Goal: Task Accomplishment & Management: Manage account settings

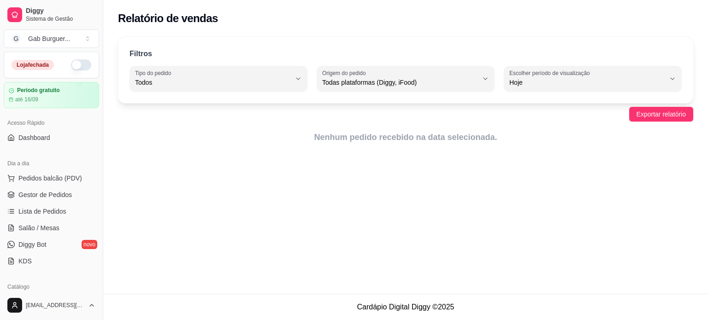
select select "ALL"
select select "0"
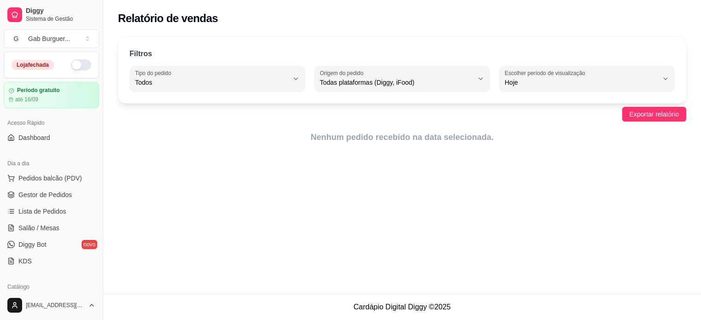
select select "ALL"
select select "0"
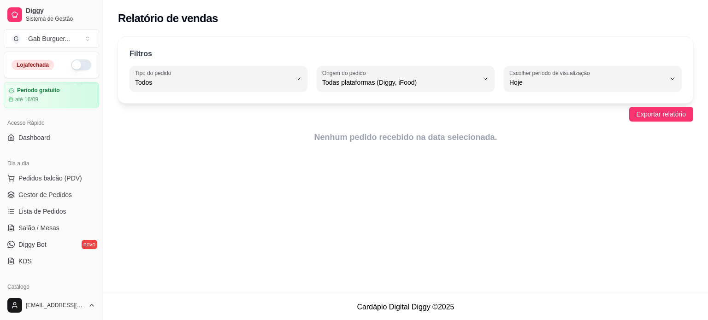
click at [74, 66] on button "button" at bounding box center [81, 64] width 20 height 11
click at [142, 182] on div "Relatório de vendas Filtros ALL Tipo do pedido Todos Entrega Retirada Mesa Cons…" at bounding box center [405, 147] width 605 height 294
click at [54, 144] on link "Dashboard" at bounding box center [51, 137] width 95 height 15
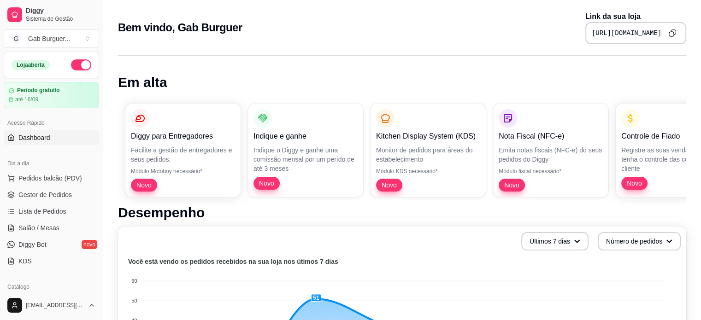
click at [678, 33] on button "Copy to clipboard" at bounding box center [672, 33] width 14 height 14
click at [41, 189] on link "Gestor de Pedidos" at bounding box center [51, 195] width 95 height 15
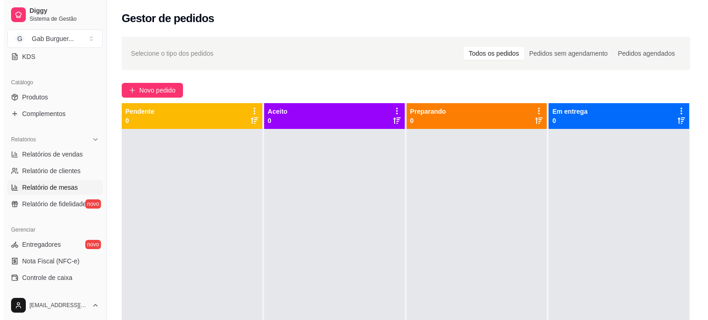
scroll to position [92, 0]
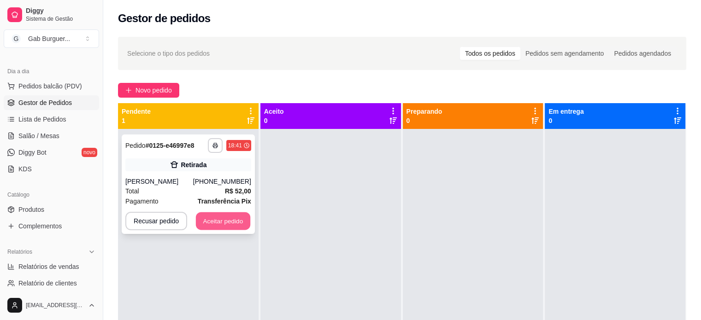
click at [206, 222] on button "Aceitar pedido" at bounding box center [223, 221] width 54 height 18
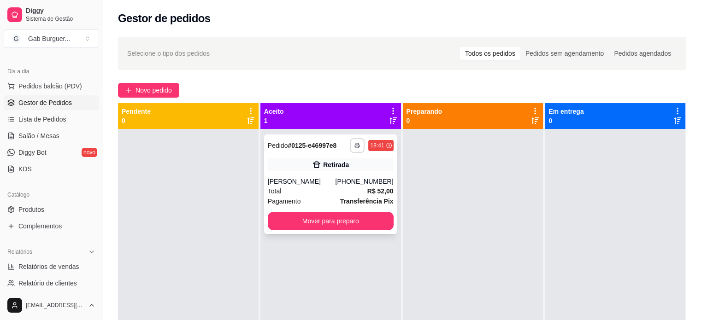
click at [357, 141] on button "button" at bounding box center [357, 145] width 15 height 15
click at [341, 177] on button "TOMATE MDK-080" at bounding box center [329, 178] width 65 height 14
click at [355, 145] on icon "button" at bounding box center [358, 146] width 6 height 6
click at [351, 178] on button "TOMATE MDK-080" at bounding box center [329, 178] width 65 height 14
click at [308, 223] on button "Mover para preparo" at bounding box center [331, 221] width 126 height 18
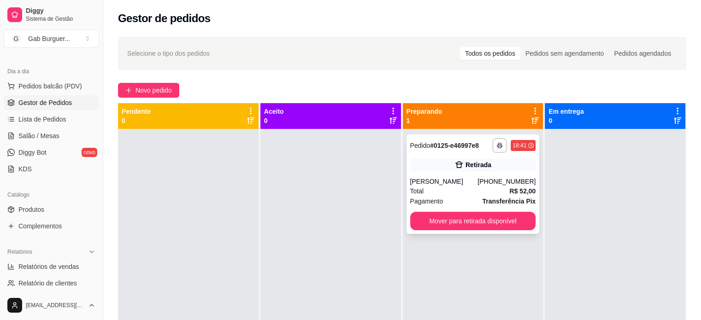
click at [410, 145] on span "Pedido" at bounding box center [420, 145] width 20 height 7
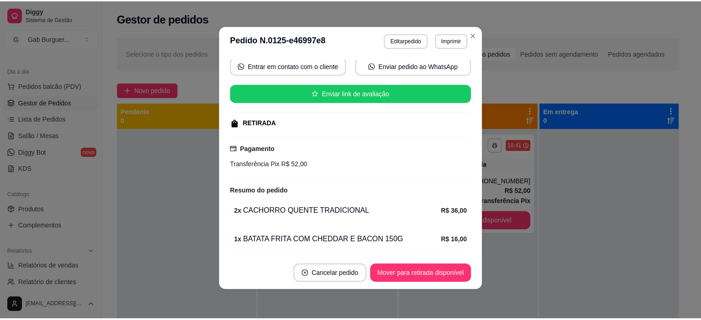
scroll to position [72, 0]
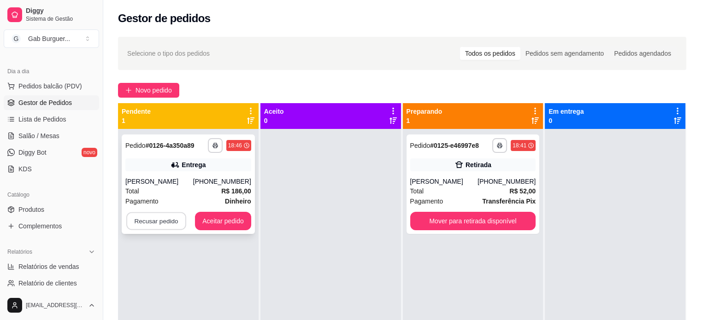
click at [144, 227] on button "Recusar pedido" at bounding box center [156, 221] width 60 height 18
click at [153, 248] on div "**********" at bounding box center [188, 289] width 141 height 320
click at [151, 221] on button "Recusar pedido" at bounding box center [156, 221] width 60 height 18
click at [210, 223] on button "Aceitar pedido" at bounding box center [223, 221] width 56 height 18
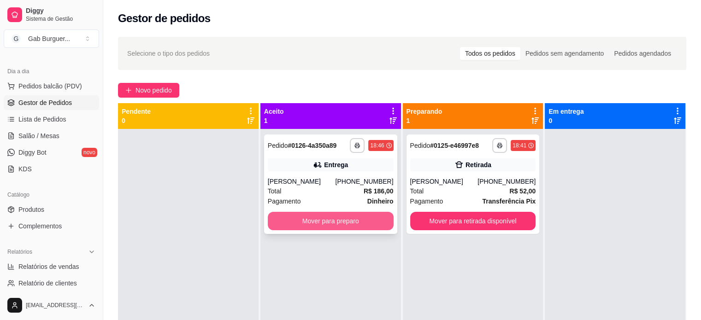
click at [344, 221] on button "Mover para preparo" at bounding box center [331, 221] width 126 height 18
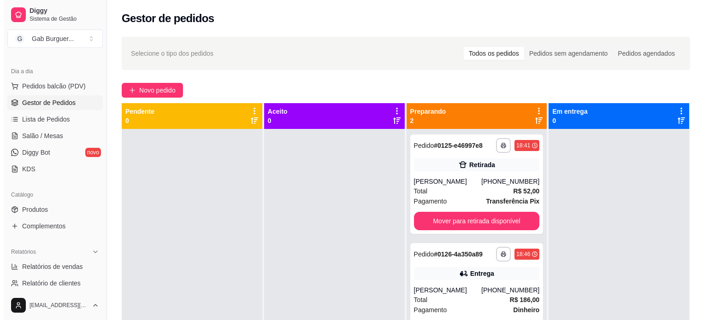
scroll to position [0, 0]
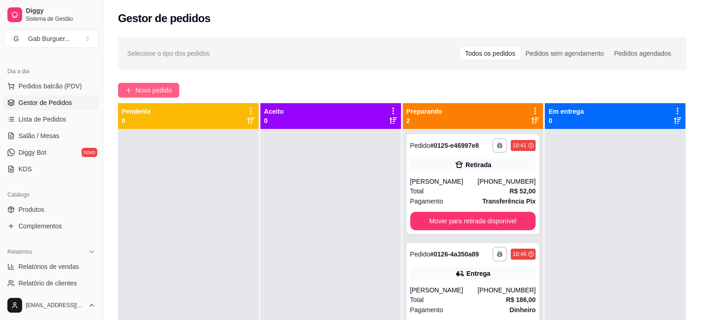
click at [144, 94] on span "Novo pedido" at bounding box center [154, 90] width 36 height 10
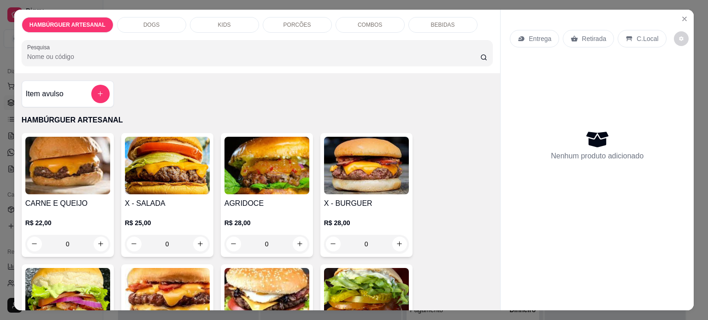
click at [295, 241] on div "0" at bounding box center [266, 244] width 85 height 18
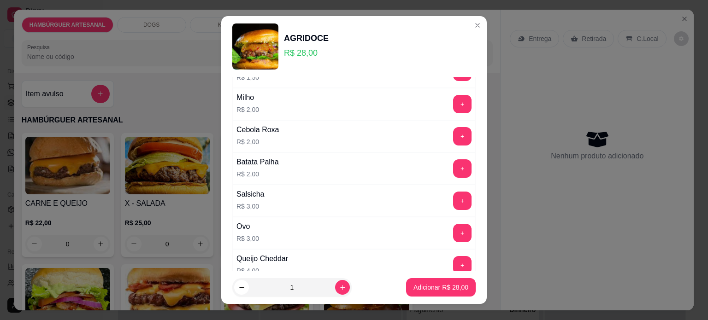
scroll to position [92, 0]
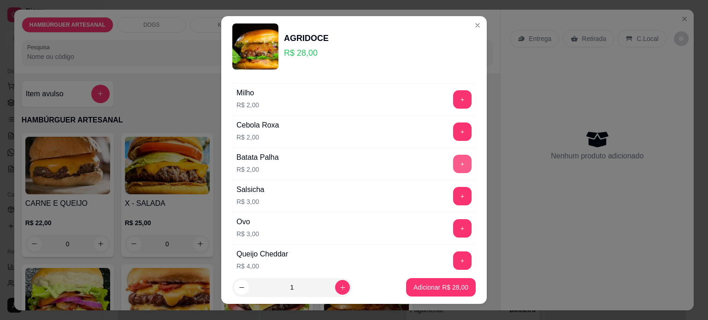
click at [453, 167] on button "+" at bounding box center [462, 164] width 18 height 18
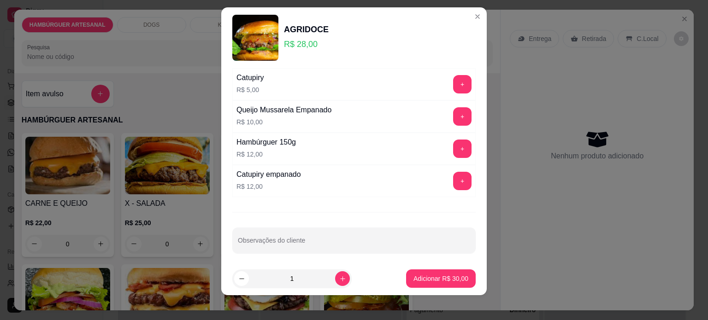
scroll to position [13, 0]
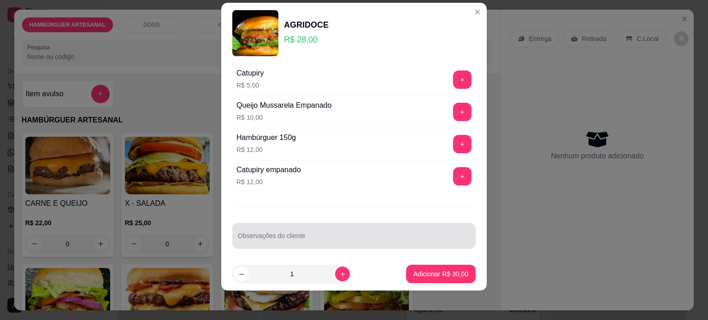
click at [307, 230] on div at bounding box center [354, 236] width 232 height 18
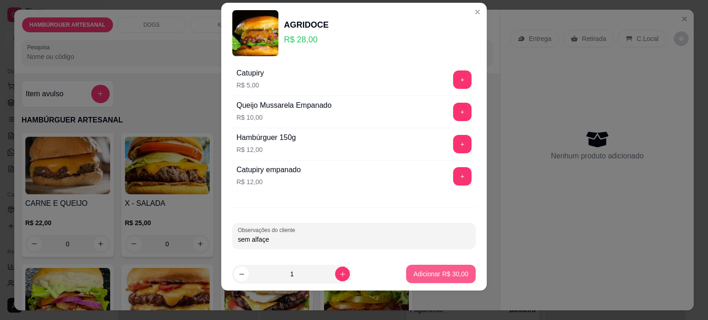
type input "sem alfaçe"
click at [422, 278] on p "Adicionar R$ 30,00" at bounding box center [440, 274] width 53 height 9
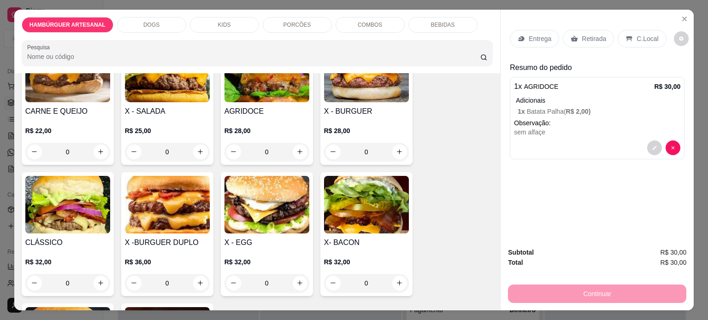
scroll to position [0, 0]
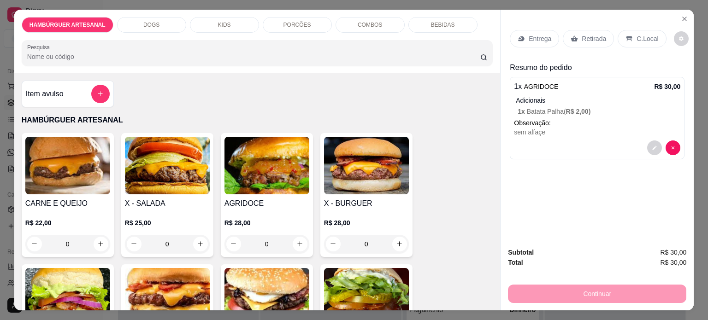
click at [596, 189] on div "Entrega Retirada C.Local Resumo do pedido 1 x AGRIDOCE R$ 30,00 Adicionais 1 x …" at bounding box center [597, 125] width 193 height 230
click at [535, 39] on p "Entrega" at bounding box center [540, 38] width 23 height 9
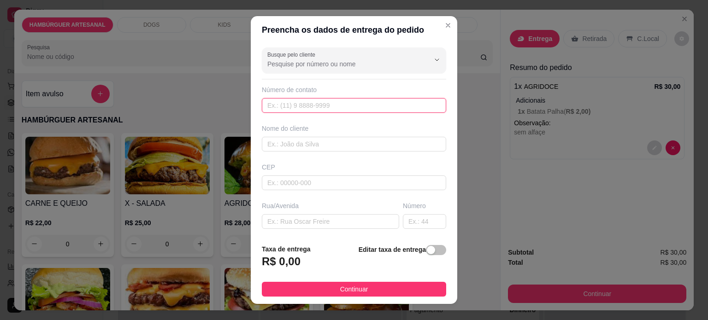
click at [331, 106] on input "text" at bounding box center [354, 105] width 184 height 15
type input "(43) 9629-1734"
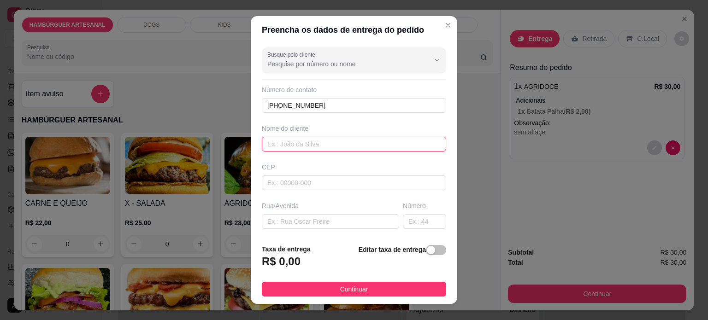
click at [315, 143] on input "text" at bounding box center [354, 144] width 184 height 15
type input "Gabriela"
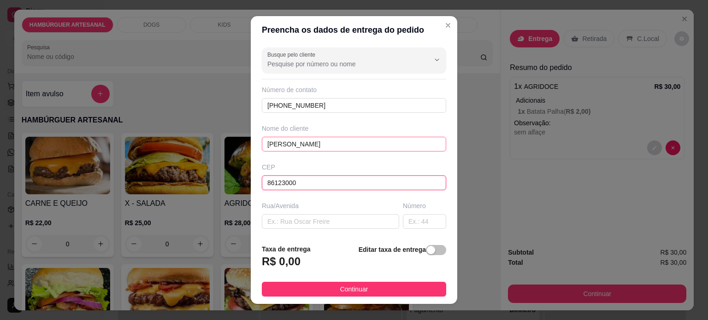
type input "86123000"
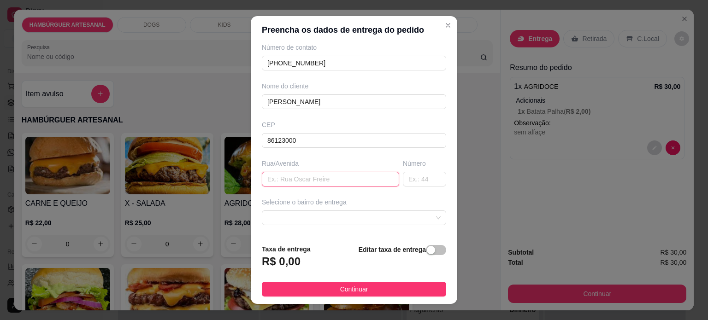
scroll to position [92, 0]
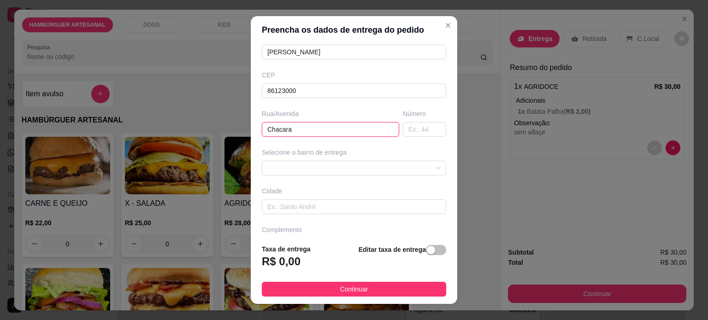
type input "Chacara"
click at [346, 171] on span at bounding box center [353, 168] width 173 height 14
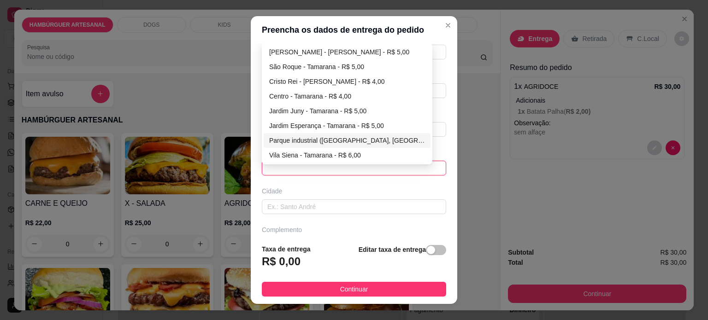
scroll to position [46, 0]
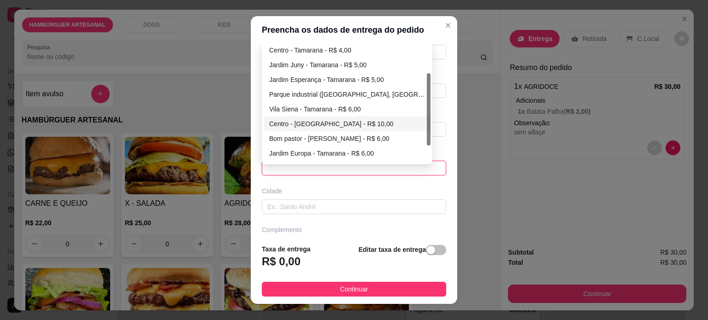
click at [340, 125] on div "Centro - Lerroville - R$ 10,00" at bounding box center [347, 124] width 156 height 10
type input "Lerroville"
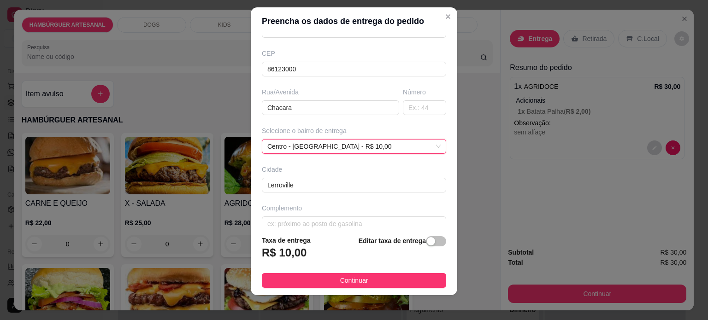
scroll to position [13, 0]
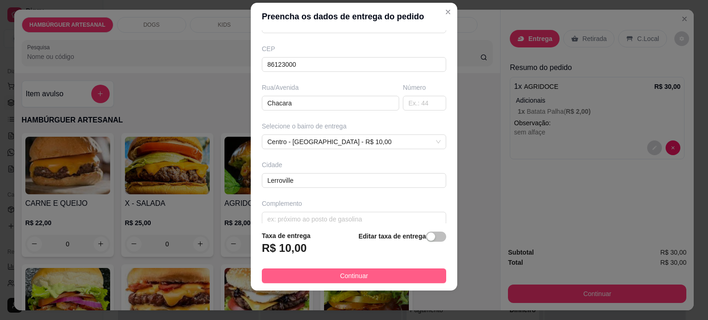
click at [328, 276] on button "Continuar" at bounding box center [354, 276] width 184 height 15
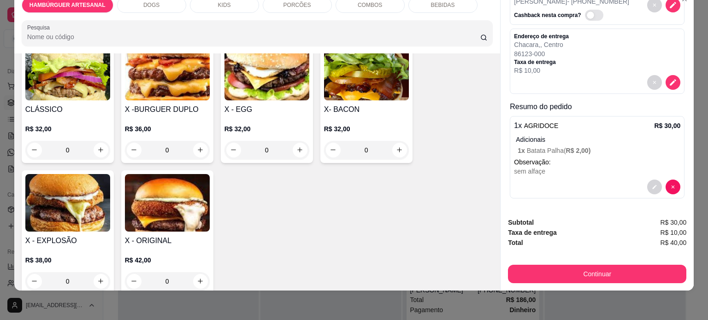
scroll to position [230, 0]
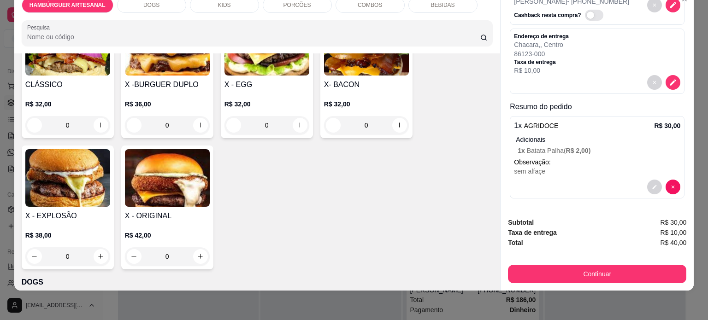
click at [295, 120] on div "0" at bounding box center [266, 125] width 85 height 18
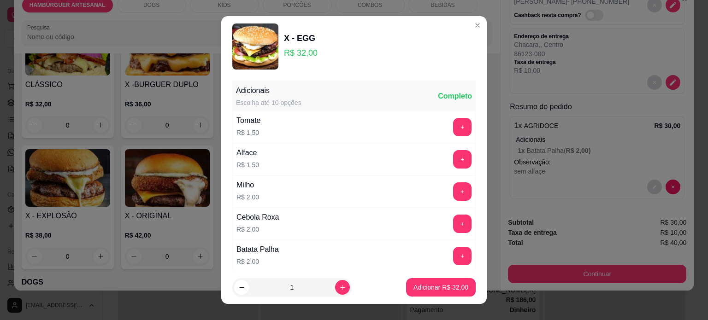
click at [442, 288] on p "Adicionar R$ 32,00" at bounding box center [440, 287] width 55 height 9
type input "1"
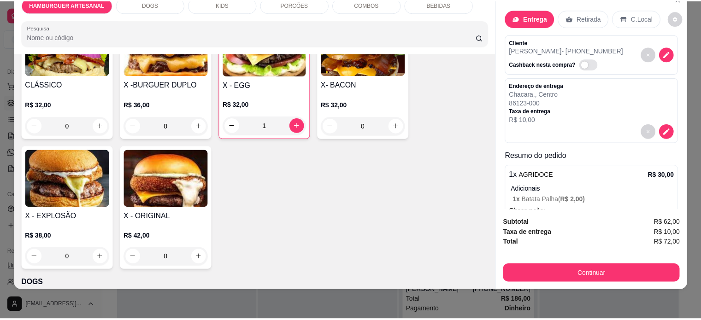
scroll to position [0, 0]
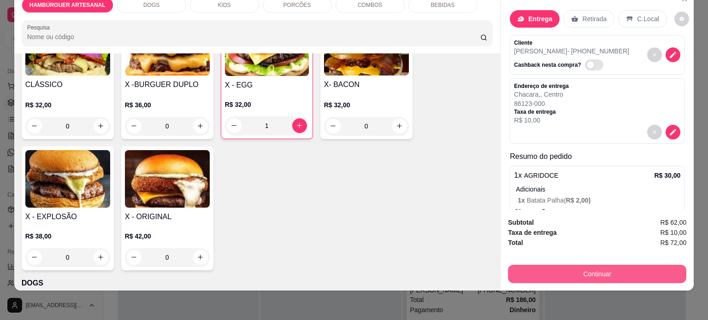
click at [580, 272] on button "Continuar" at bounding box center [597, 274] width 178 height 18
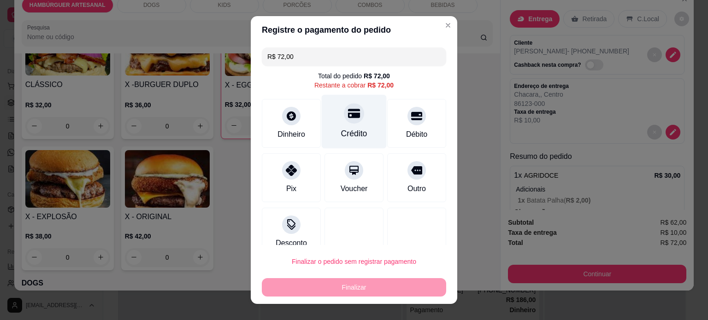
click at [344, 126] on div "Crédito" at bounding box center [354, 121] width 65 height 54
type input "R$ 0,00"
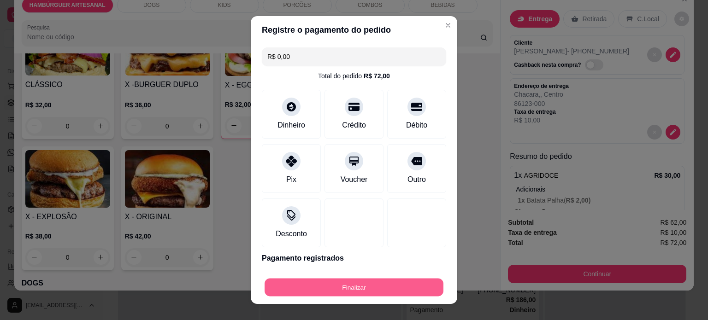
click at [363, 287] on button "Finalizar" at bounding box center [354, 288] width 179 height 18
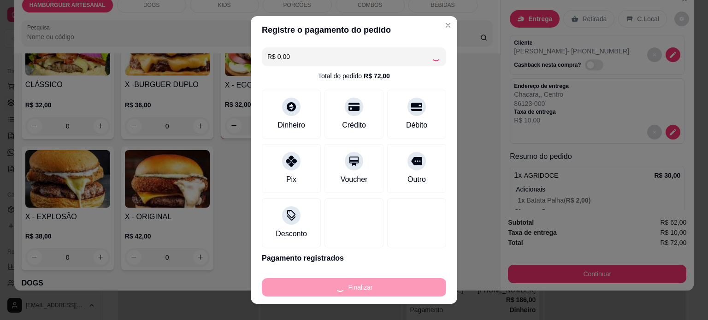
type input "0"
type input "-R$ 72,00"
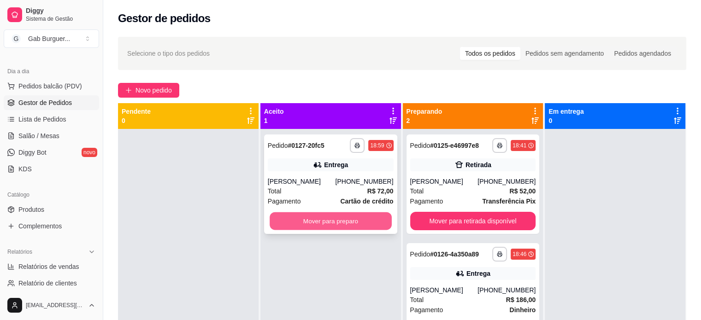
click at [319, 223] on button "Mover para preparo" at bounding box center [331, 221] width 122 height 18
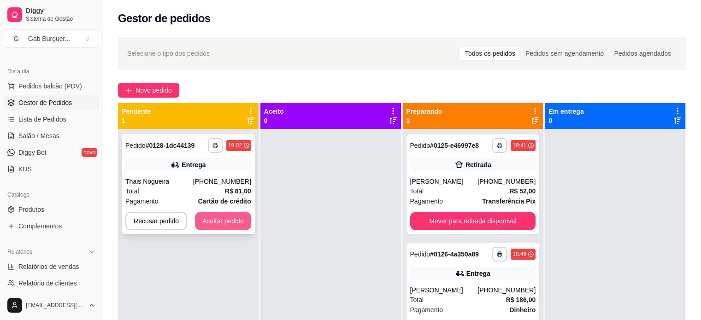
click at [230, 215] on button "Aceitar pedido" at bounding box center [223, 221] width 56 height 18
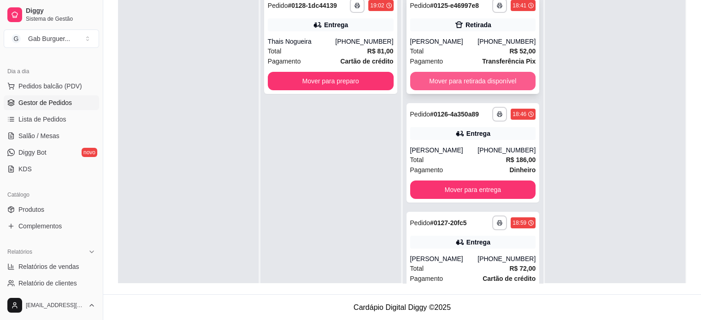
click at [458, 79] on button "Mover para retirada disponível" at bounding box center [473, 81] width 126 height 18
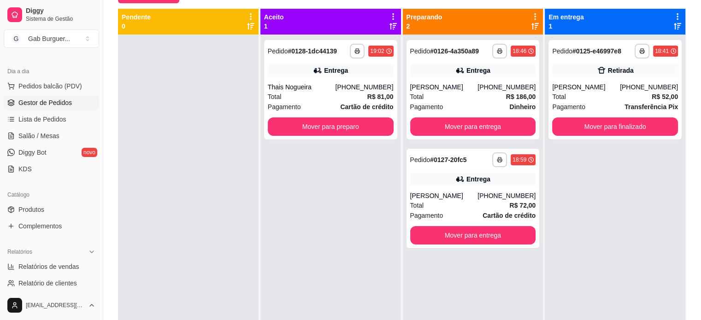
scroll to position [94, 0]
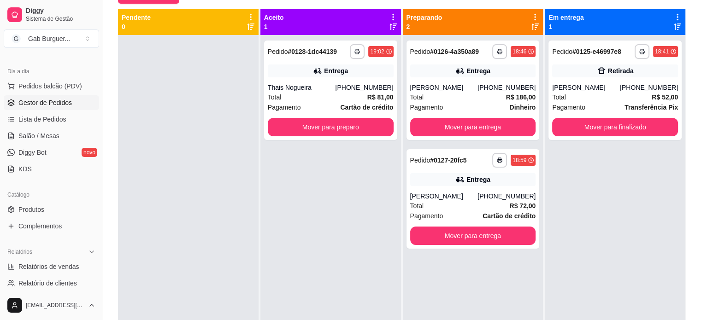
click at [354, 170] on div "**********" at bounding box center [330, 195] width 141 height 320
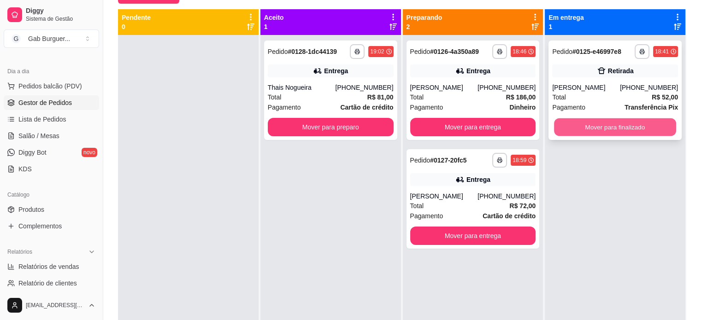
click at [625, 127] on button "Mover para finalizado" at bounding box center [615, 127] width 122 height 18
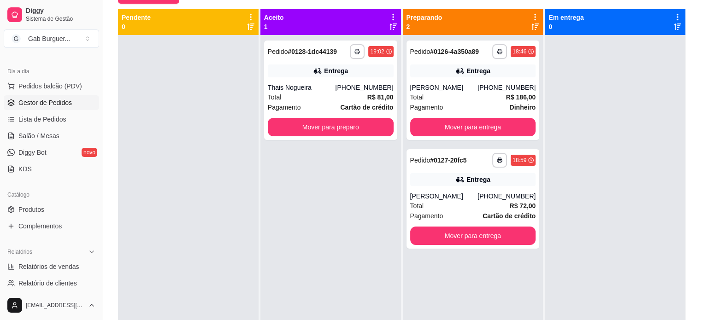
click at [343, 201] on div "**********" at bounding box center [330, 195] width 141 height 320
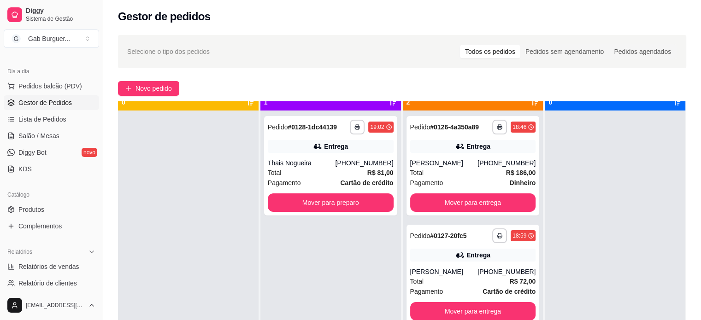
scroll to position [26, 0]
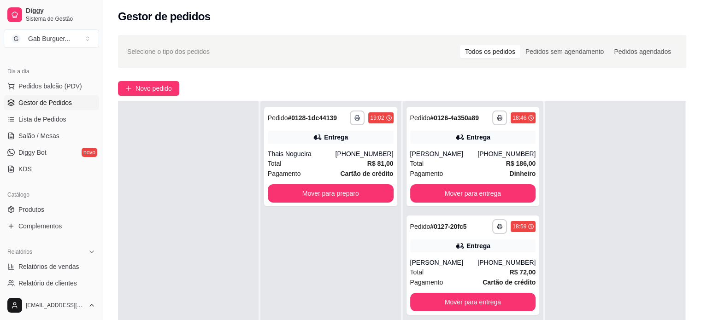
click at [310, 236] on div "**********" at bounding box center [330, 261] width 141 height 320
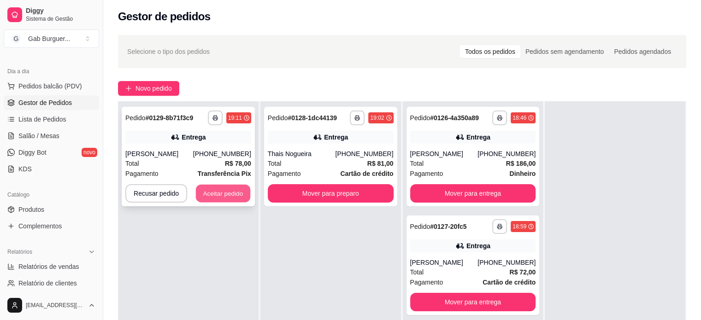
click at [224, 203] on button "Aceitar pedido" at bounding box center [223, 194] width 54 height 18
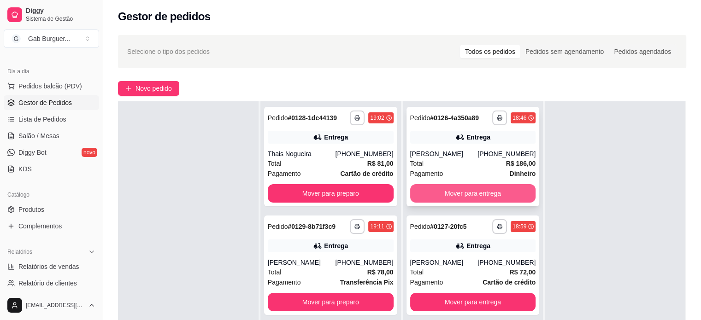
click at [493, 190] on button "Mover para entrega" at bounding box center [473, 193] width 126 height 18
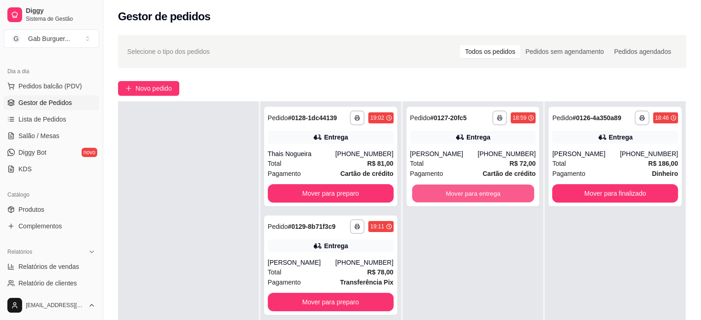
click at [493, 190] on button "Mover para entrega" at bounding box center [473, 194] width 122 height 18
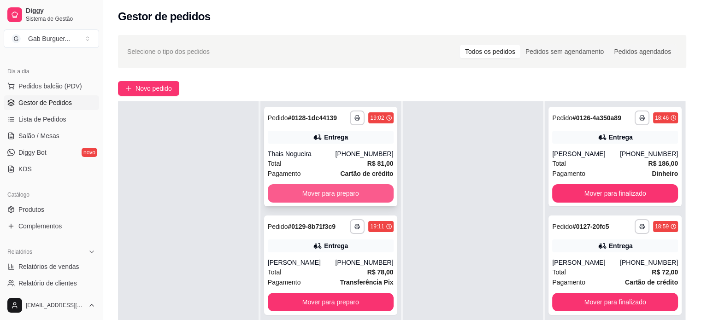
click at [358, 191] on button "Mover para preparo" at bounding box center [331, 193] width 126 height 18
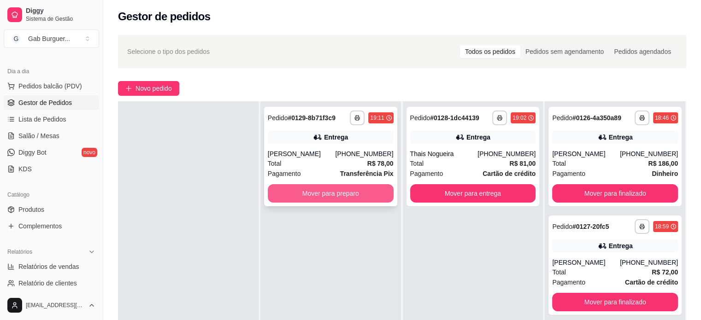
click at [354, 197] on button "Mover para preparo" at bounding box center [331, 193] width 126 height 18
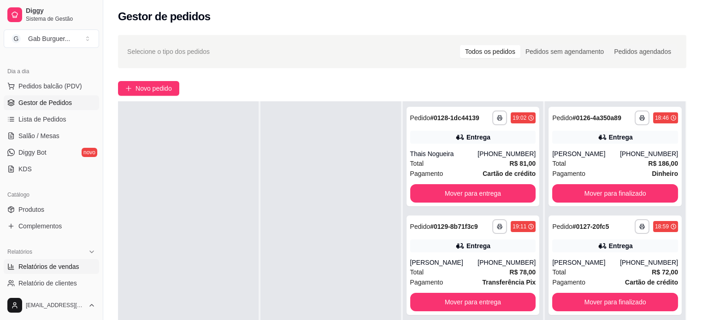
click at [59, 271] on span "Relatórios de vendas" at bounding box center [48, 266] width 61 height 9
select select "ALL"
select select "0"
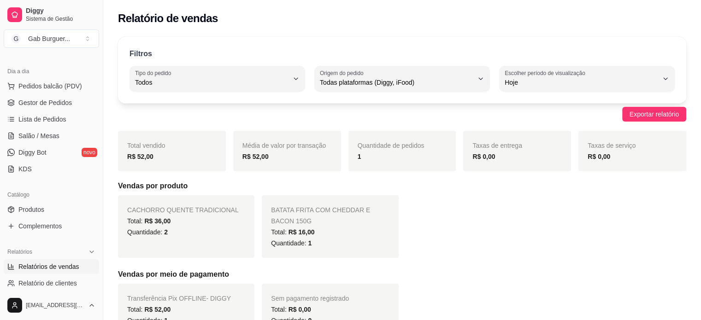
click at [560, 189] on h5 "Vendas por produto" at bounding box center [402, 186] width 568 height 11
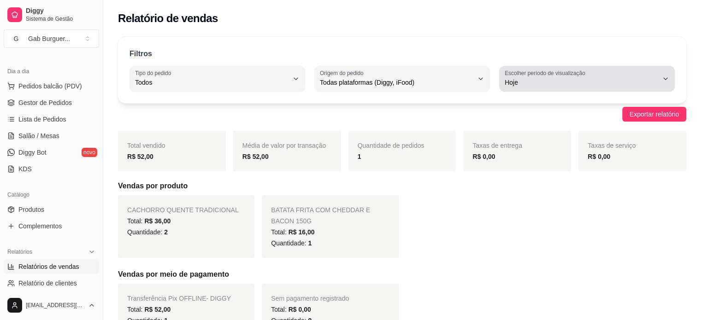
click at [615, 80] on span "Hoje" at bounding box center [581, 82] width 153 height 9
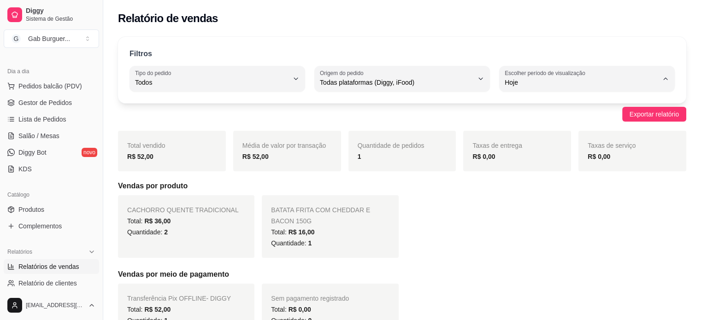
click at [567, 116] on span "Ontem" at bounding box center [583, 119] width 146 height 9
type input "1"
select select "1"
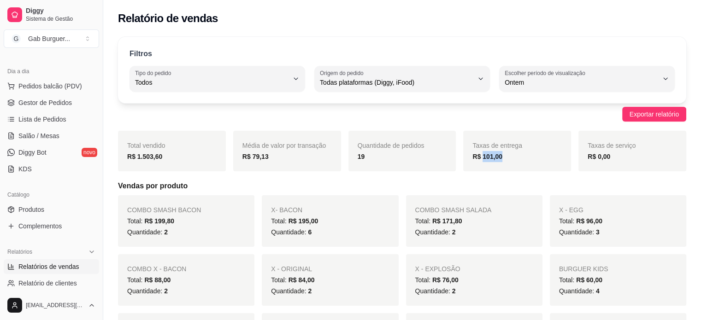
drag, startPoint x: 510, startPoint y: 158, endPoint x: 483, endPoint y: 162, distance: 27.4
click at [483, 162] on div "R$ 101,00" at bounding box center [516, 156] width 89 height 11
click at [479, 164] on div "Taxas de entrega R$ 101,00" at bounding box center [517, 151] width 108 height 41
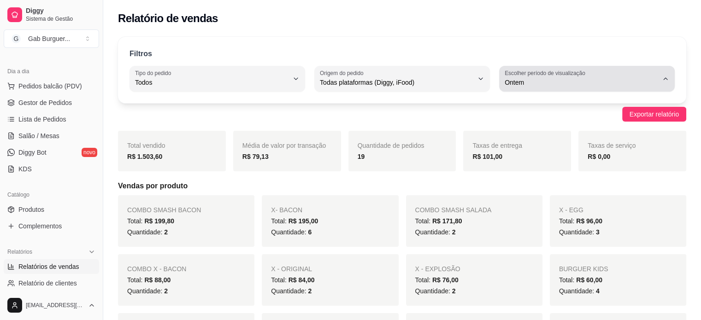
click at [597, 76] on div "Ontem" at bounding box center [581, 79] width 153 height 18
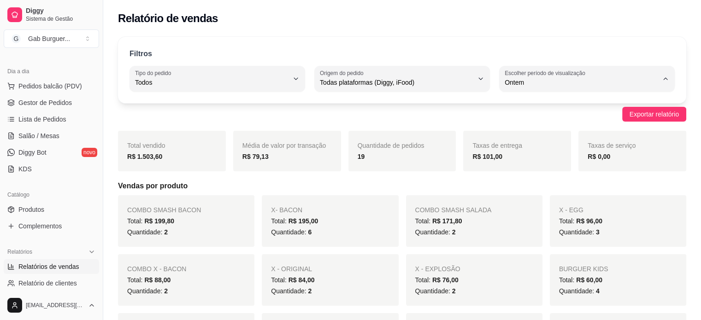
click at [568, 98] on li "Hoje" at bounding box center [586, 104] width 161 height 14
type input "0"
select select "0"
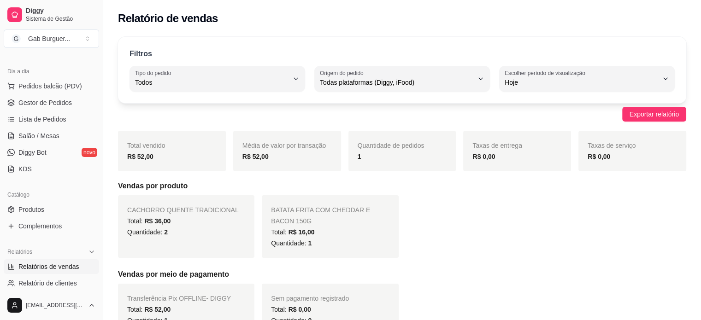
click at [504, 210] on div "CACHORRO QUENTE TRADICIONAL Total: R$ 36,00 Quantidade: 2 BATATA FRITA COM CHED…" at bounding box center [402, 226] width 568 height 63
click at [59, 101] on span "Gestor de Pedidos" at bounding box center [44, 102] width 53 height 9
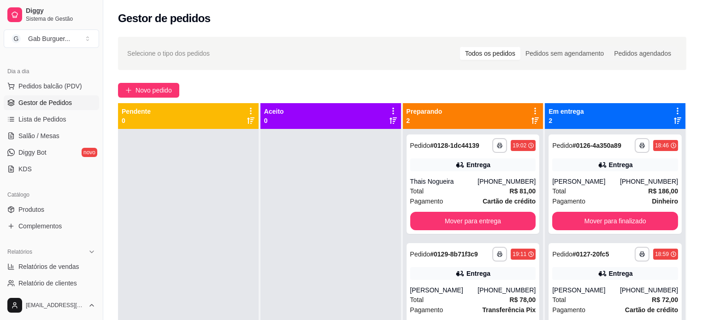
click at [294, 189] on div at bounding box center [330, 289] width 141 height 320
click at [524, 149] on div "19:02" at bounding box center [523, 145] width 25 height 11
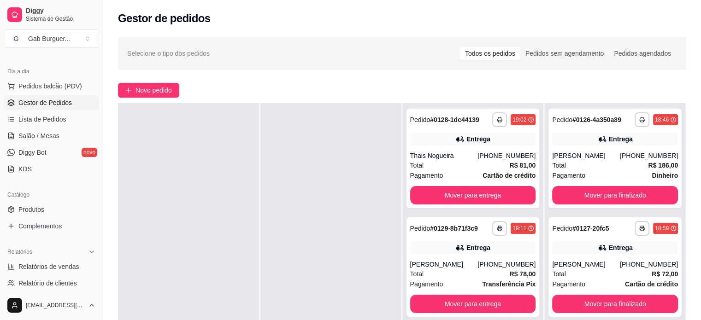
click at [358, 219] on div at bounding box center [330, 263] width 141 height 320
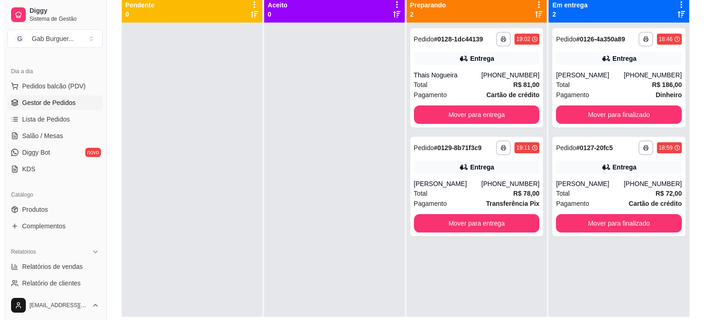
scroll to position [92, 0]
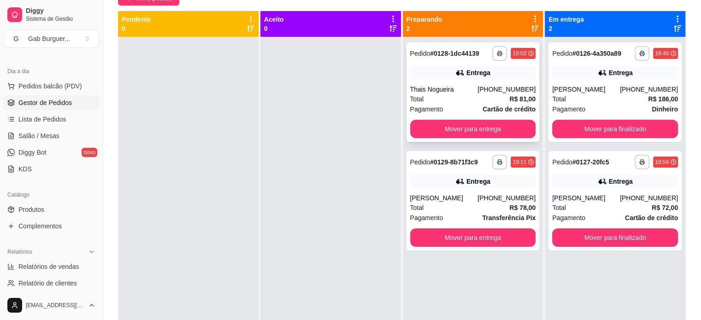
click at [528, 51] on icon at bounding box center [531, 54] width 6 height 6
click at [518, 165] on div "19:11" at bounding box center [520, 162] width 14 height 7
click at [521, 53] on div "19:02" at bounding box center [523, 53] width 25 height 11
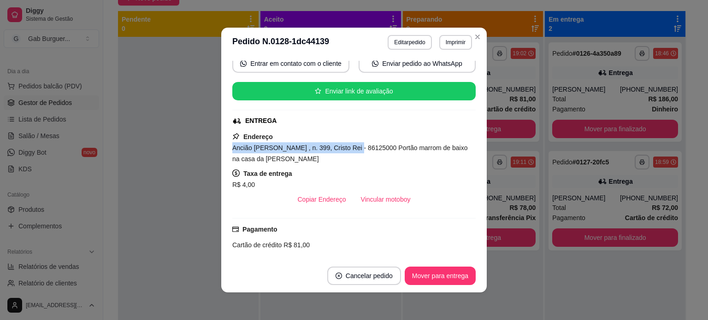
drag, startPoint x: 228, startPoint y: 148, endPoint x: 342, endPoint y: 150, distance: 113.9
click at [342, 150] on div "feito há 33 minutos Horário do pedido 04/09/2025 19:02 Status do pedido PREPARA…" at bounding box center [354, 158] width 266 height 202
copy span "Ancião Vicente subtil de Oliveira , n. 399"
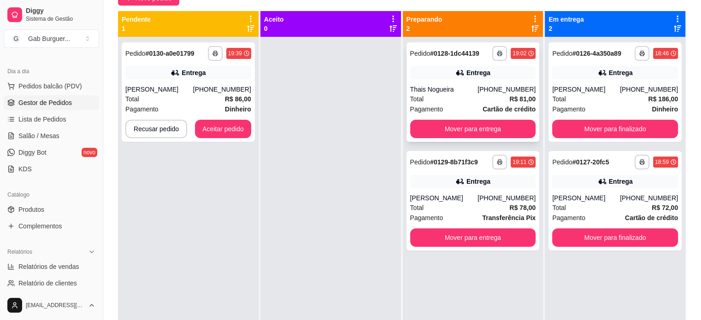
click at [515, 53] on div "19:02" at bounding box center [520, 53] width 14 height 7
click at [239, 124] on button "Aceitar pedido" at bounding box center [223, 129] width 56 height 18
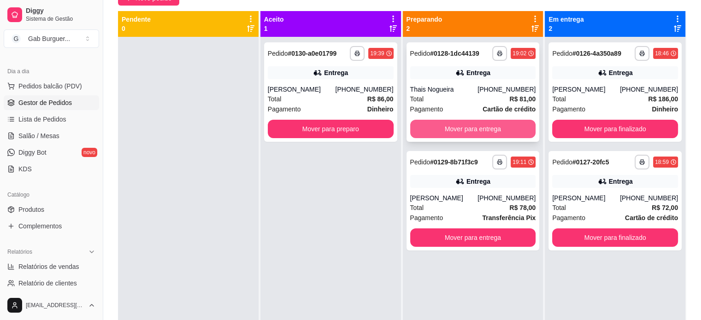
click at [433, 122] on button "Mover para entrega" at bounding box center [473, 129] width 126 height 18
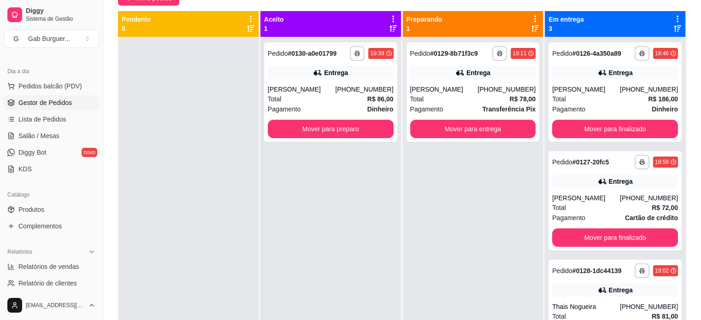
click at [437, 124] on div "**********" at bounding box center [473, 92] width 133 height 100
click at [478, 132] on button "Mover para entrega" at bounding box center [473, 129] width 126 height 18
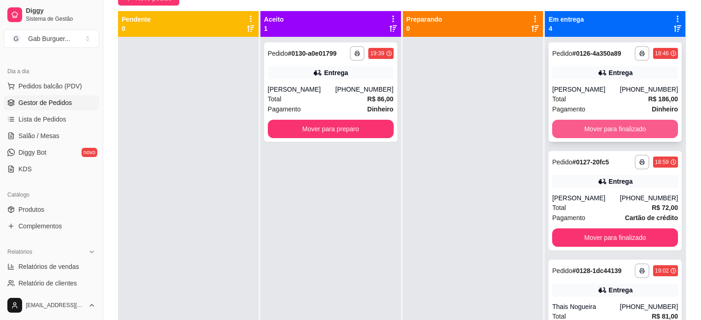
click at [597, 129] on button "Mover para finalizado" at bounding box center [615, 129] width 126 height 18
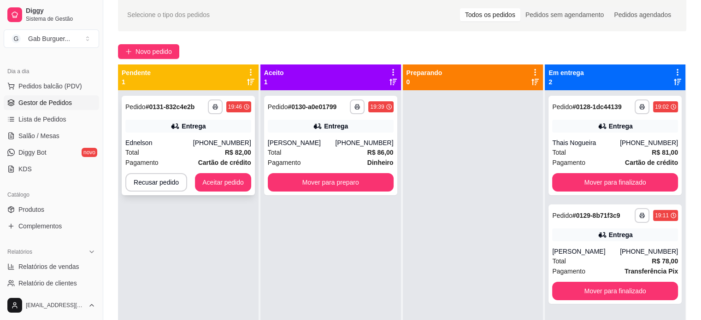
scroll to position [0, 0]
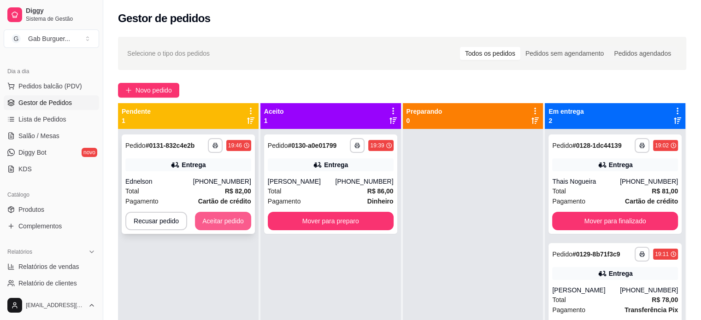
click at [223, 220] on button "Aceitar pedido" at bounding box center [223, 221] width 56 height 18
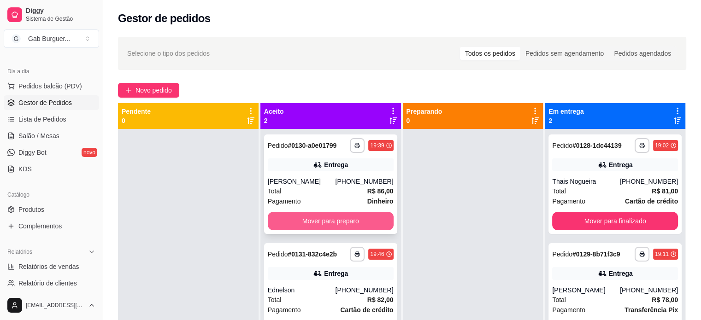
click at [350, 223] on button "Mover para preparo" at bounding box center [331, 221] width 126 height 18
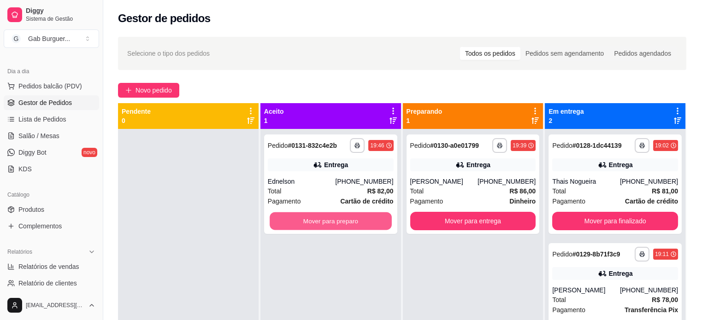
click at [350, 223] on button "Mover para preparo" at bounding box center [331, 221] width 122 height 18
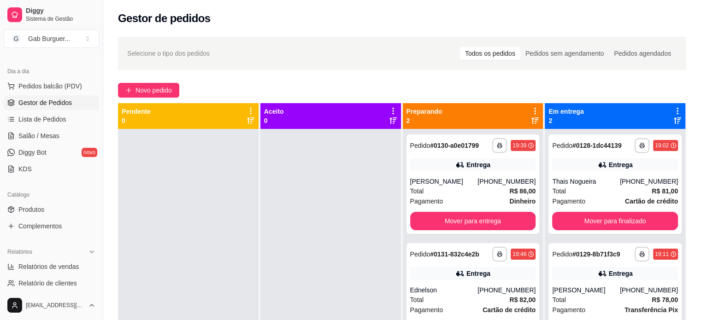
click at [344, 224] on div at bounding box center [330, 289] width 141 height 320
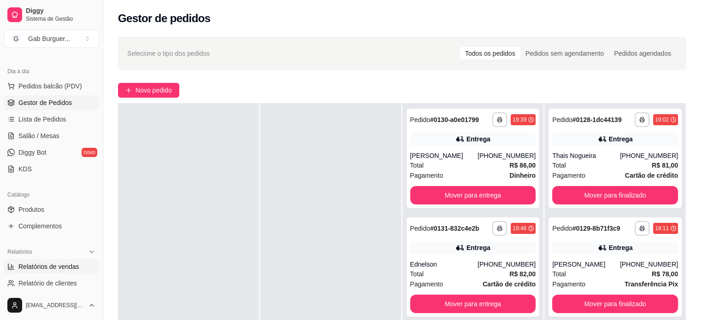
click at [57, 263] on span "Relatórios de vendas" at bounding box center [48, 266] width 61 height 9
select select "ALL"
select select "0"
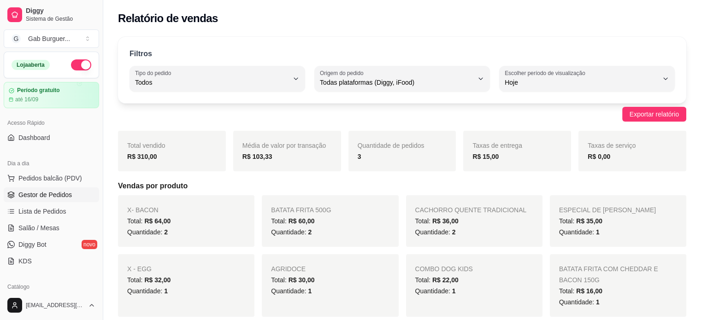
click at [55, 195] on span "Gestor de Pedidos" at bounding box center [44, 194] width 53 height 9
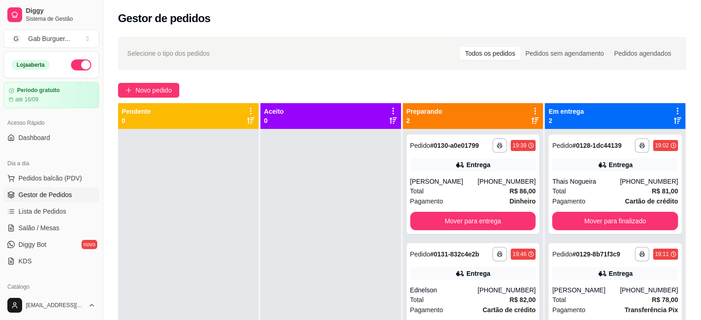
click at [332, 197] on div at bounding box center [330, 289] width 141 height 320
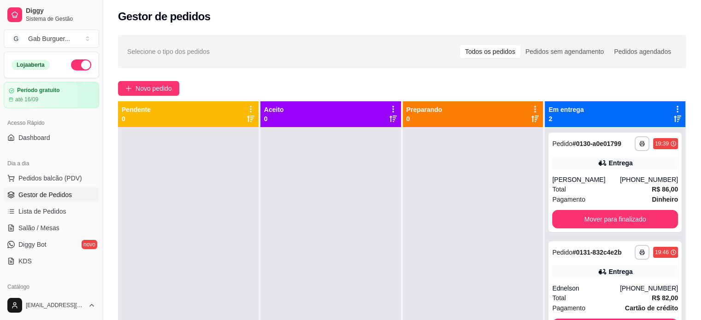
scroll to position [26, 0]
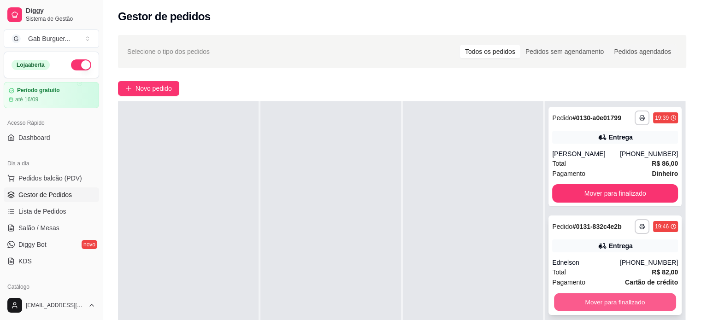
click at [647, 305] on button "Mover para finalizado" at bounding box center [615, 303] width 122 height 18
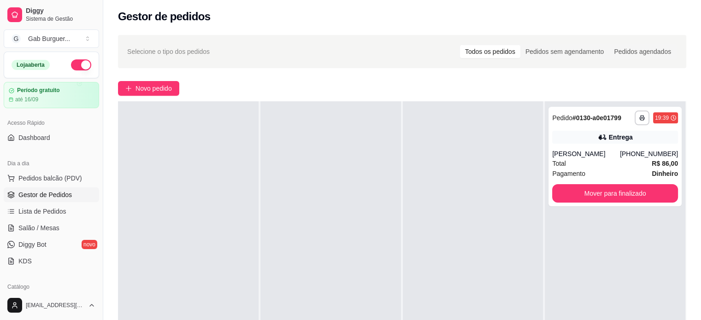
click at [216, 174] on div at bounding box center [188, 261] width 141 height 320
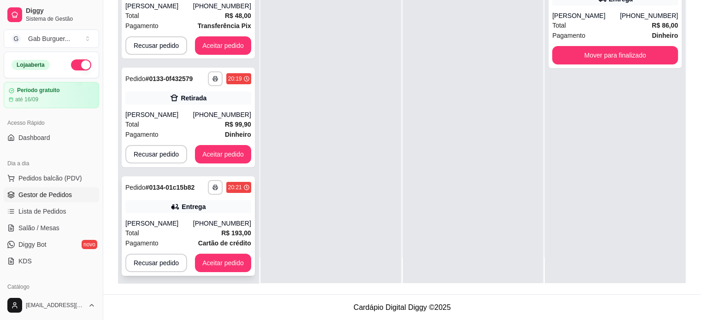
scroll to position [15, 0]
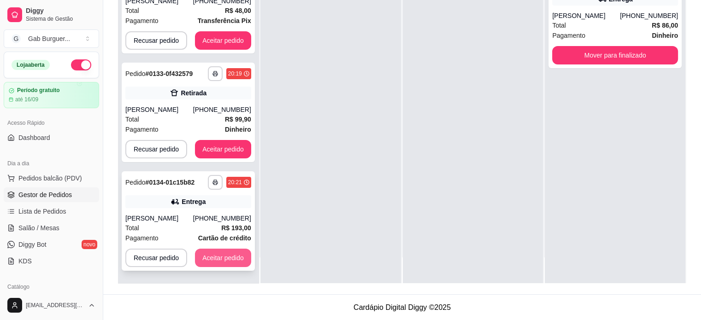
click at [219, 261] on button "Aceitar pedido" at bounding box center [223, 258] width 56 height 18
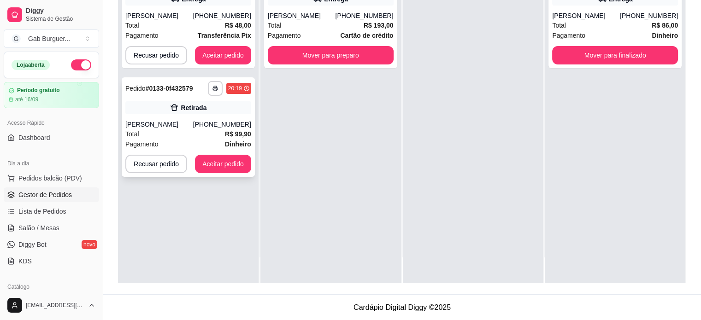
scroll to position [0, 0]
click at [224, 168] on button "Aceitar pedido" at bounding box center [223, 164] width 56 height 18
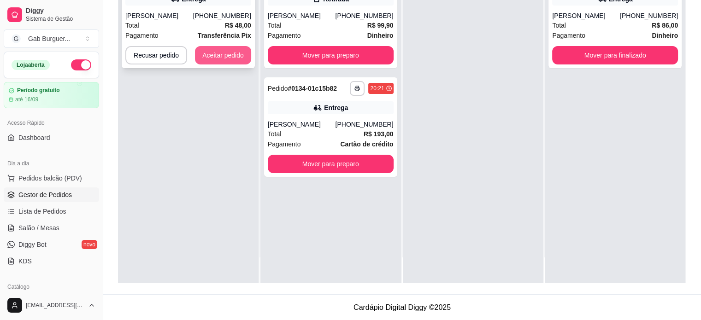
click at [240, 53] on button "Aceitar pedido" at bounding box center [223, 55] width 56 height 18
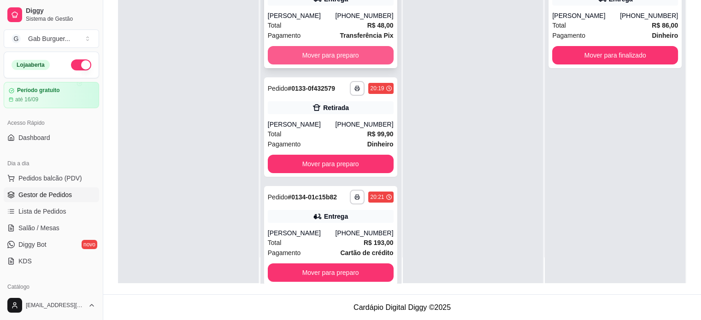
click at [339, 57] on button "Mover para preparo" at bounding box center [331, 55] width 126 height 18
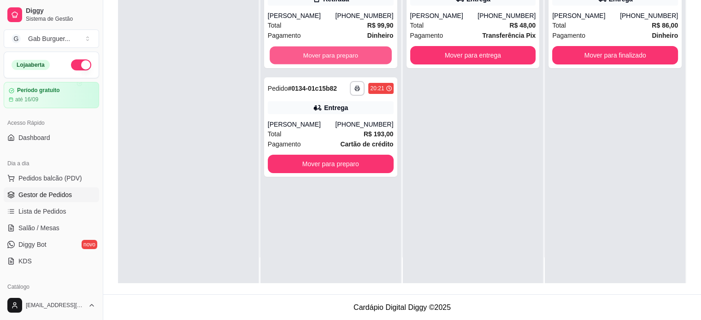
click at [339, 57] on button "Mover para preparo" at bounding box center [331, 56] width 122 height 18
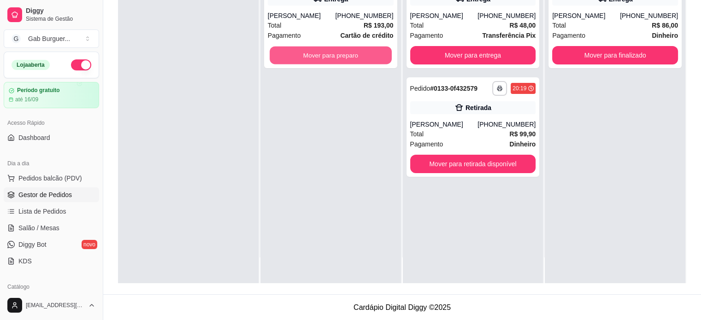
click at [339, 57] on button "Mover para preparo" at bounding box center [331, 56] width 122 height 18
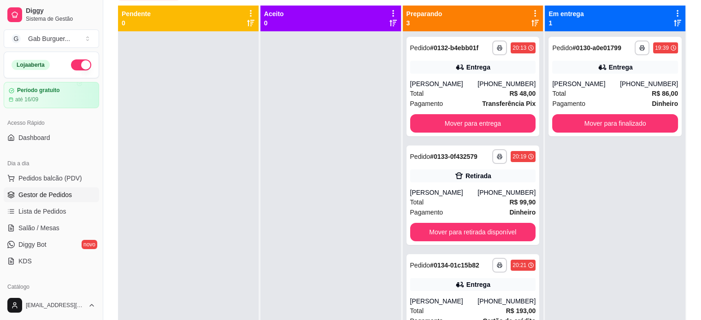
scroll to position [48, 0]
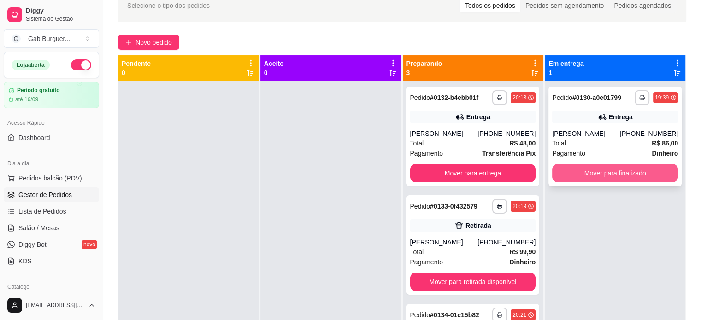
click at [589, 173] on button "Mover para finalizado" at bounding box center [615, 173] width 126 height 18
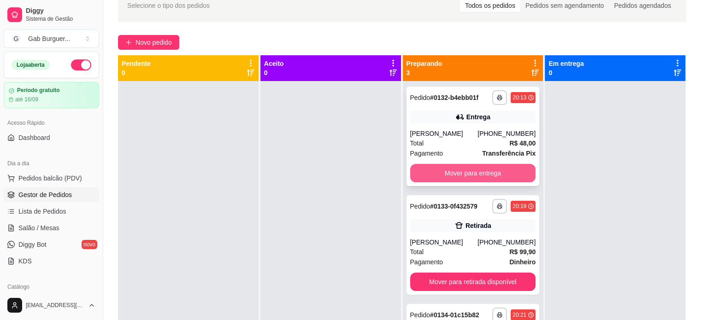
click at [475, 170] on button "Mover para entrega" at bounding box center [473, 173] width 126 height 18
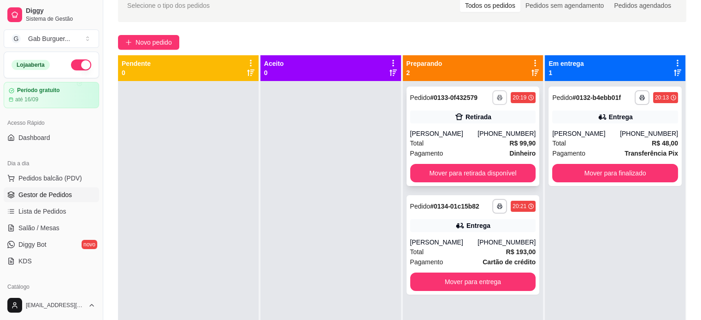
click at [492, 96] on button "button" at bounding box center [499, 97] width 15 height 15
click at [481, 125] on button "TOMATE MDK-080" at bounding box center [470, 130] width 65 height 14
click at [493, 99] on button "button" at bounding box center [500, 97] width 14 height 14
click at [475, 132] on button "TOMATE MDK-080" at bounding box center [470, 130] width 65 height 14
click at [496, 200] on button "button" at bounding box center [499, 206] width 15 height 15
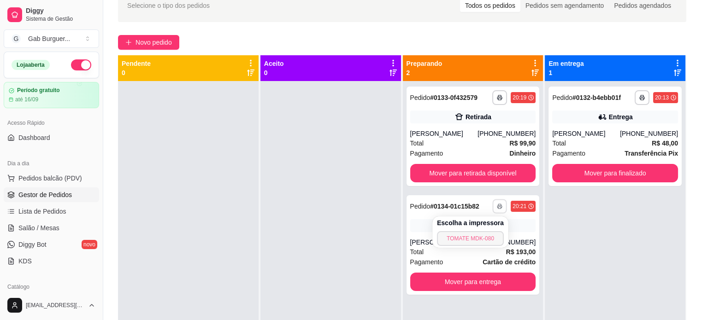
click at [473, 239] on button "TOMATE MDK-080" at bounding box center [470, 238] width 67 height 15
click at [497, 208] on icon "button" at bounding box center [500, 207] width 6 height 6
click at [472, 238] on button "TOMATE MDK-080" at bounding box center [470, 238] width 65 height 14
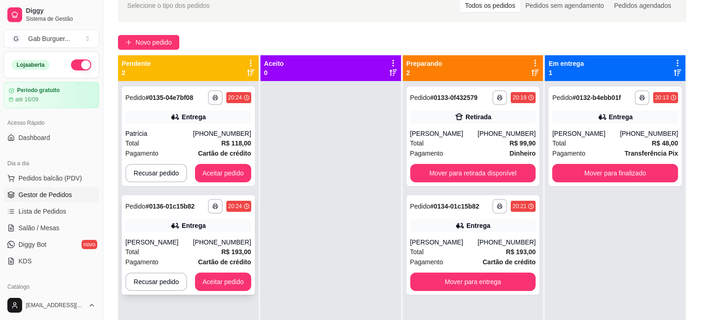
scroll to position [26, 0]
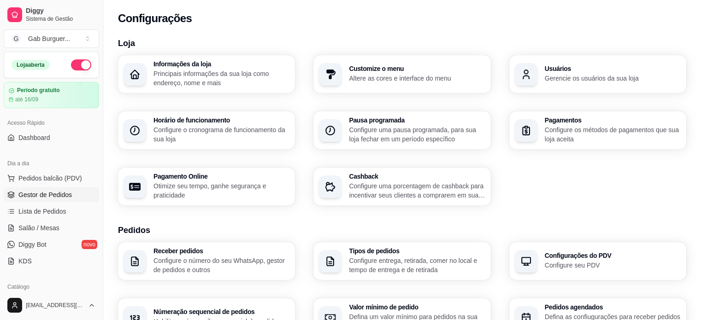
click at [41, 193] on span "Gestor de Pedidos" at bounding box center [44, 194] width 53 height 9
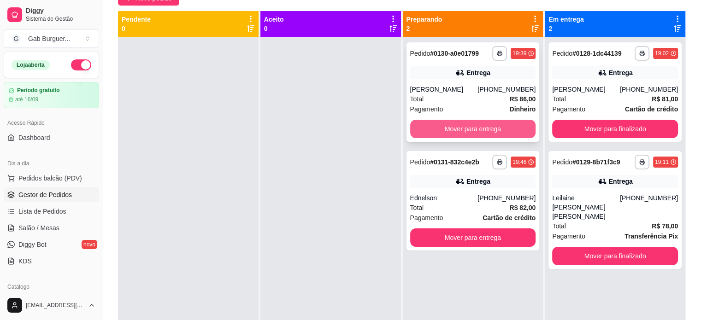
click at [478, 123] on button "Mover para entrega" at bounding box center [473, 129] width 126 height 18
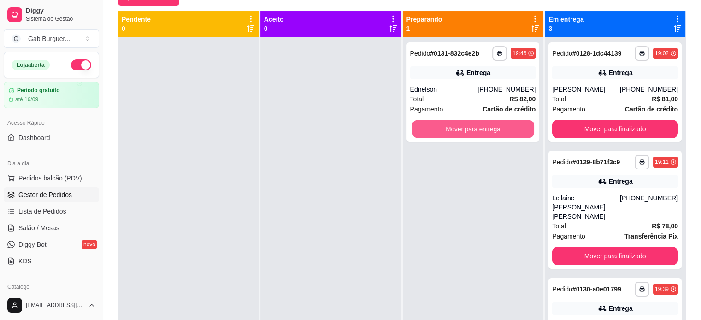
click at [478, 125] on button "Mover para entrega" at bounding box center [473, 129] width 122 height 18
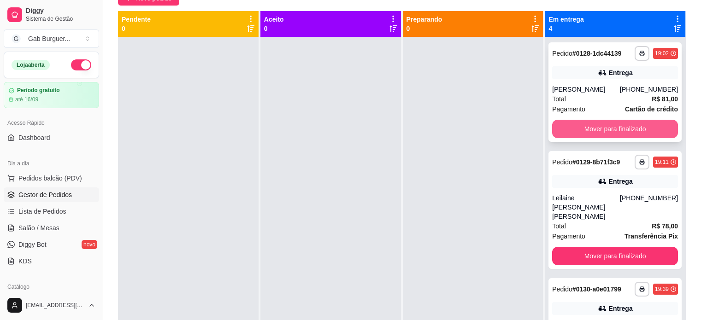
click at [632, 132] on button "Mover para finalizado" at bounding box center [615, 129] width 126 height 18
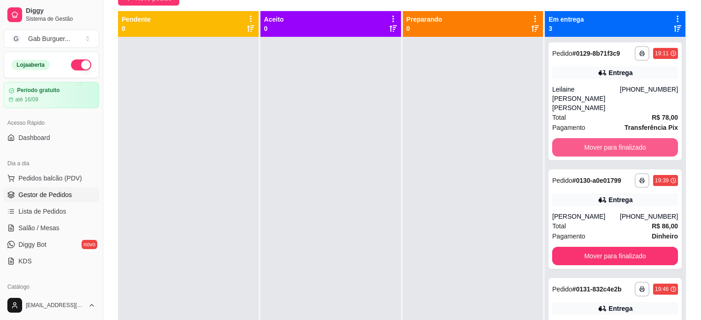
click at [632, 138] on button "Mover para finalizado" at bounding box center [615, 147] width 126 height 18
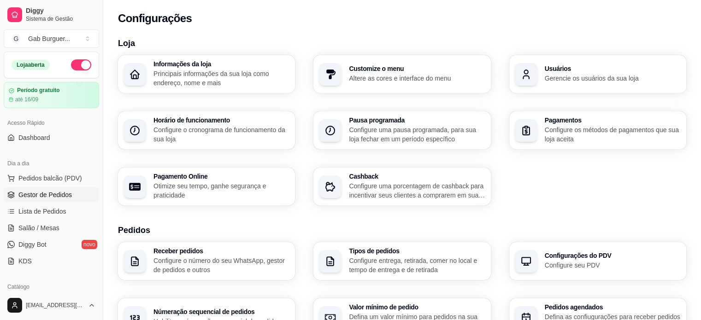
click at [39, 193] on span "Gestor de Pedidos" at bounding box center [44, 194] width 53 height 9
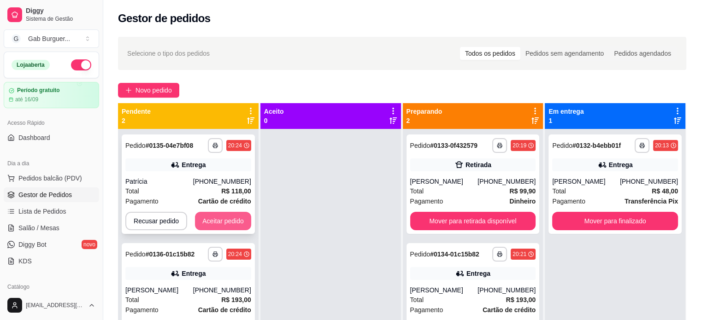
click at [233, 217] on button "Aceitar pedido" at bounding box center [223, 221] width 56 height 18
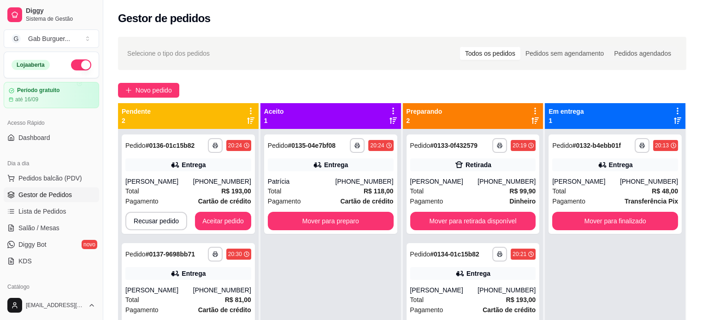
scroll to position [26, 0]
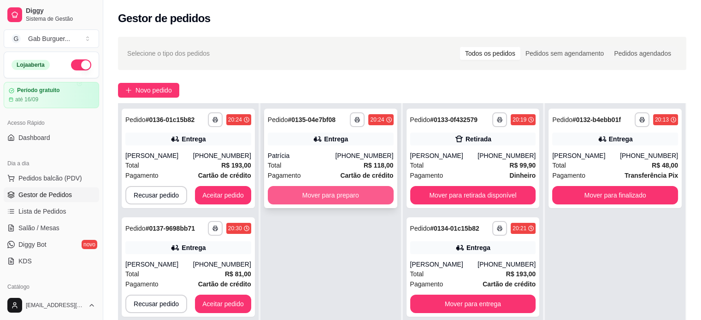
click at [350, 201] on button "Mover para preparo" at bounding box center [331, 195] width 126 height 18
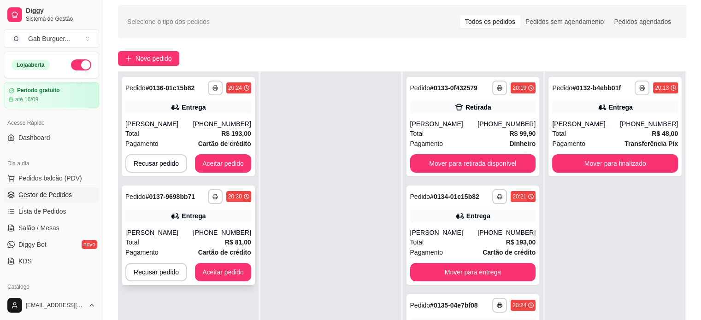
scroll to position [46, 0]
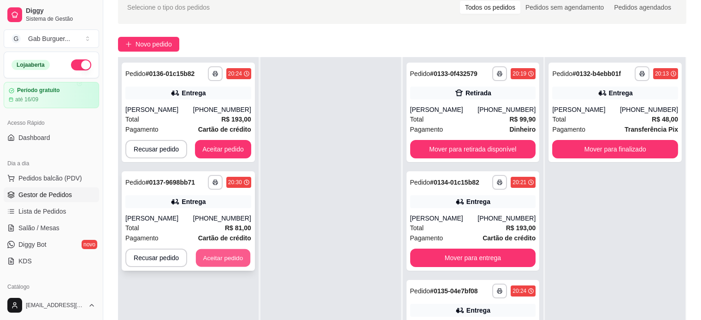
click at [219, 259] on button "Aceitar pedido" at bounding box center [223, 258] width 54 height 18
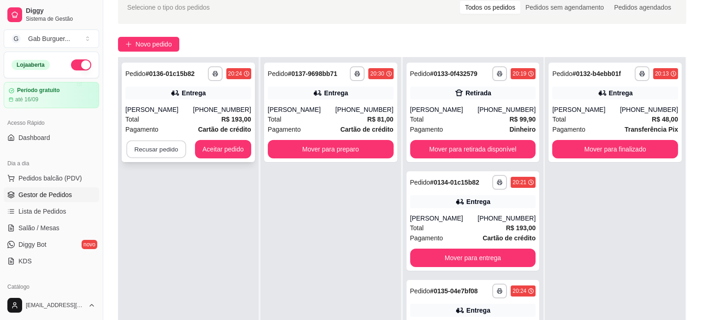
click at [159, 153] on button "Recusar pedido" at bounding box center [156, 150] width 60 height 18
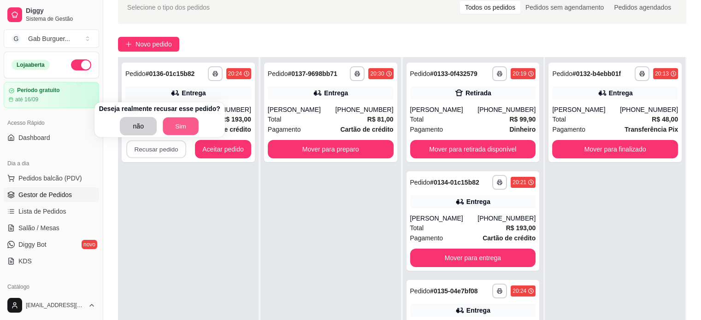
click at [173, 129] on button "Sim" at bounding box center [181, 127] width 36 height 18
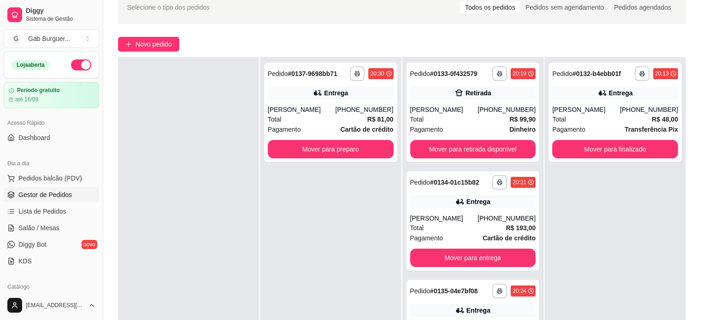
click at [192, 228] on div at bounding box center [188, 217] width 141 height 320
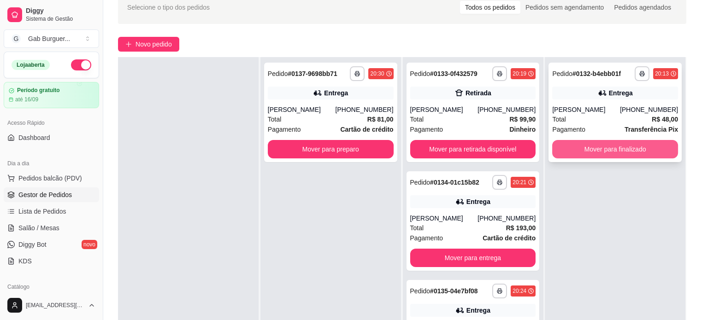
click at [635, 151] on button "Mover para finalizado" at bounding box center [615, 149] width 126 height 18
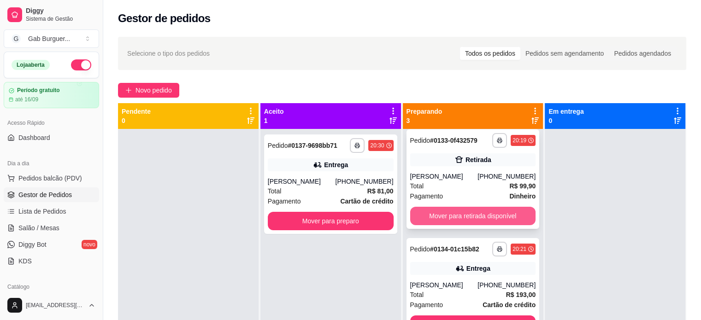
scroll to position [0, 0]
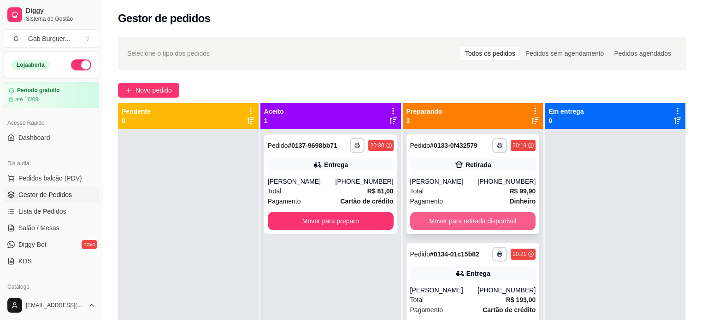
click at [476, 216] on button "Mover para retirada disponível" at bounding box center [473, 221] width 126 height 18
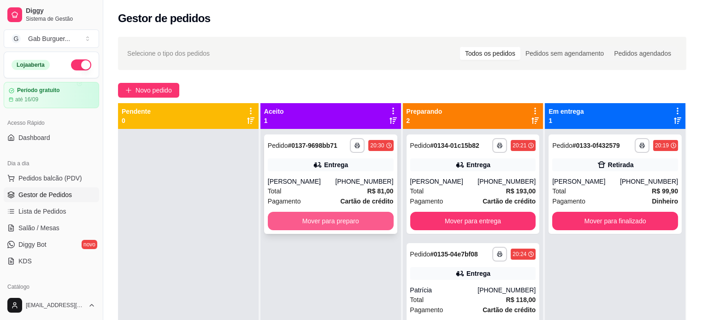
click at [364, 220] on button "Mover para preparo" at bounding box center [331, 221] width 126 height 18
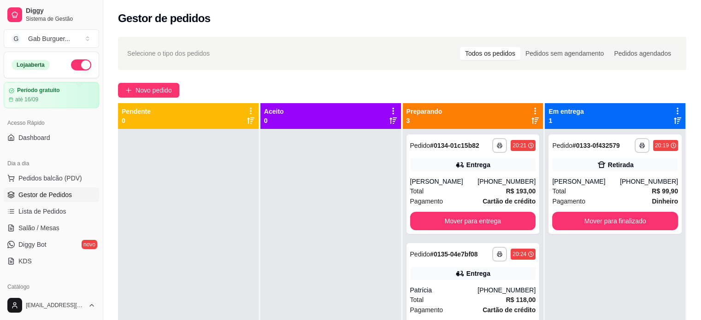
click at [366, 197] on div at bounding box center [330, 289] width 141 height 320
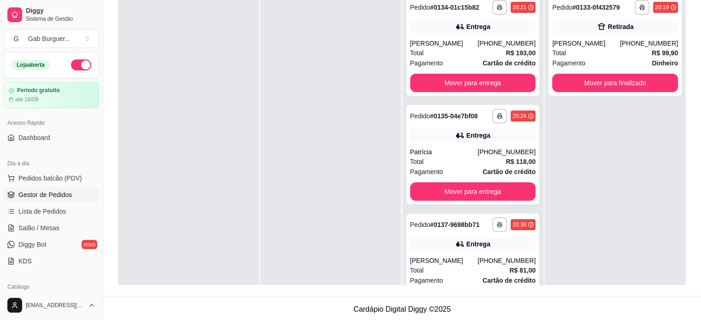
scroll to position [26, 0]
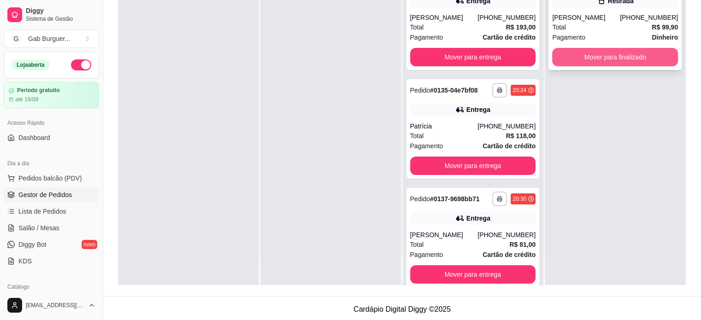
click at [588, 57] on button "Mover para finalizado" at bounding box center [615, 57] width 126 height 18
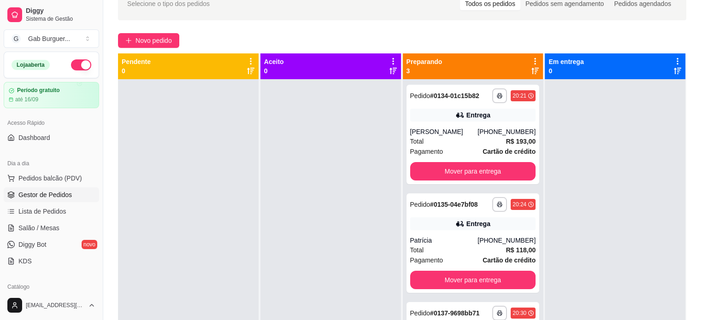
scroll to position [0, 0]
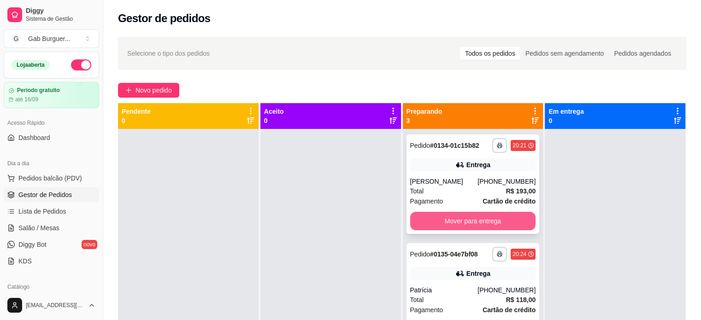
click at [454, 224] on button "Mover para entrega" at bounding box center [473, 221] width 126 height 18
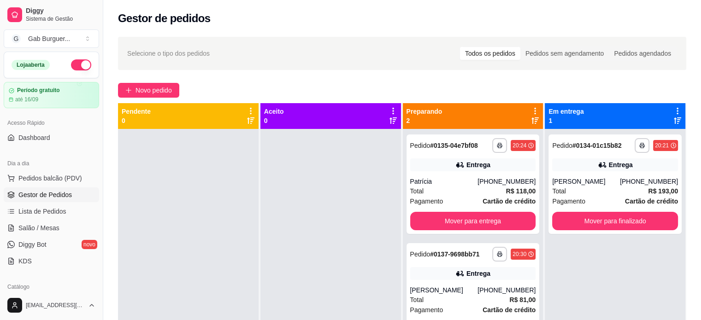
scroll to position [26, 0]
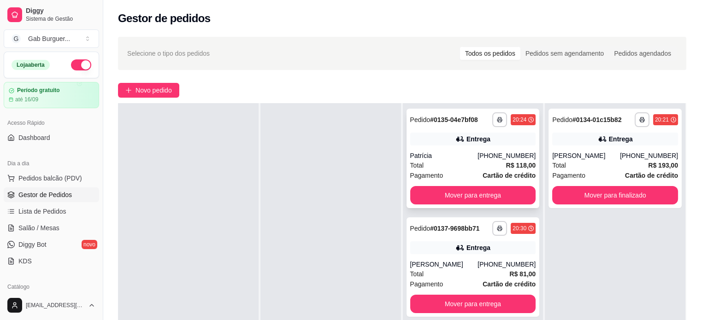
click at [517, 121] on div "20:24" at bounding box center [520, 119] width 14 height 7
click at [520, 121] on div "20:24" at bounding box center [520, 119] width 14 height 7
click at [468, 38] on div "Selecione o tipo dos pedidos Todos os pedidos Pedidos sem agendamento Pedidos a…" at bounding box center [402, 53] width 568 height 33
click at [627, 191] on button "Mover para finalizado" at bounding box center [615, 195] width 126 height 18
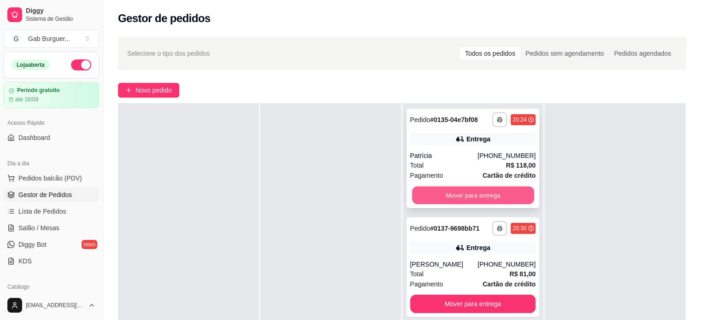
click at [484, 189] on button "Mover para entrega" at bounding box center [473, 196] width 122 height 18
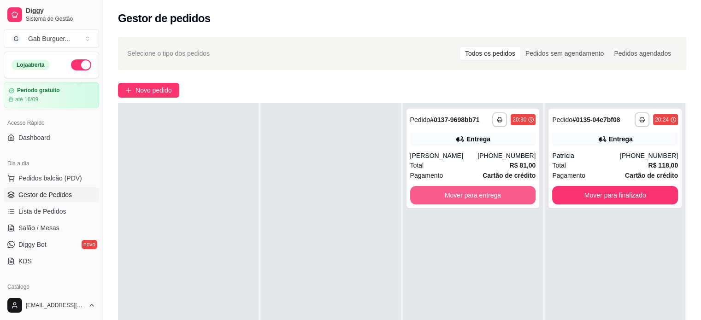
click at [482, 190] on button "Mover para entrega" at bounding box center [473, 195] width 126 height 18
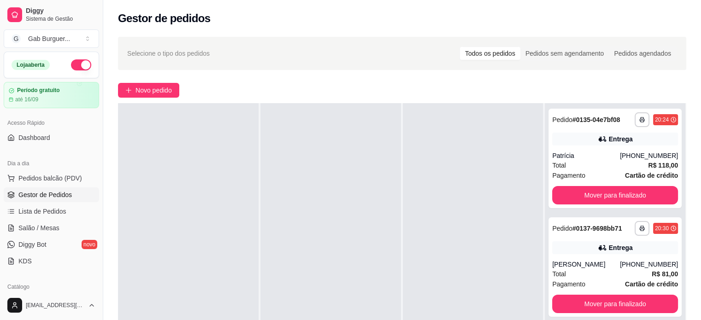
click at [318, 159] on div at bounding box center [330, 263] width 141 height 320
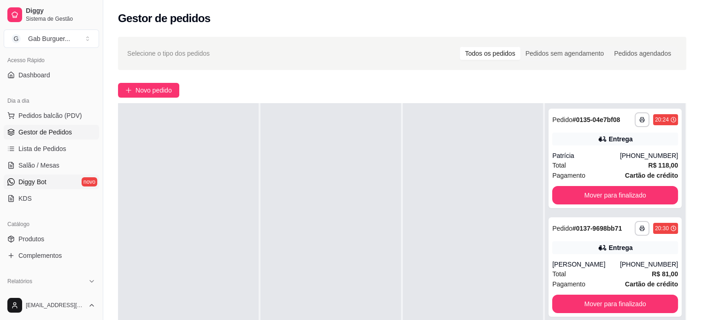
scroll to position [138, 0]
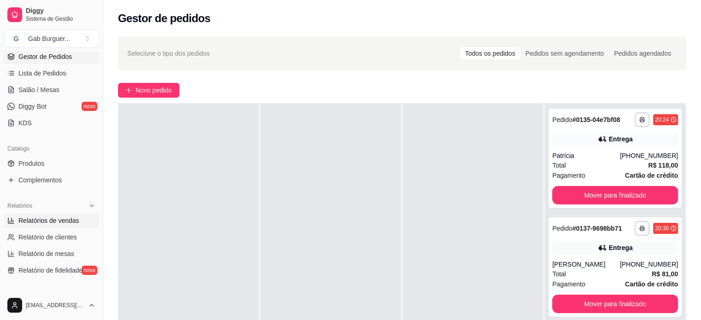
click at [63, 224] on span "Relatórios de vendas" at bounding box center [48, 220] width 61 height 9
select select "ALL"
select select "0"
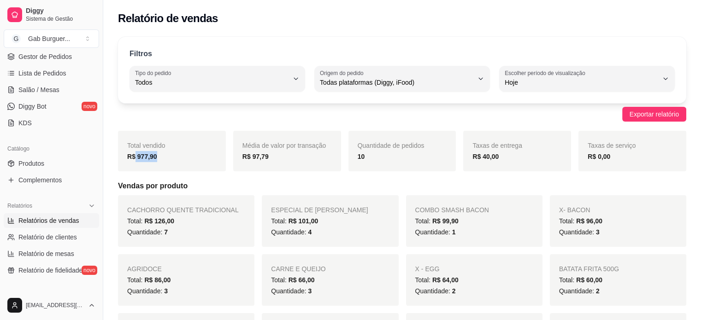
drag, startPoint x: 161, startPoint y: 163, endPoint x: 131, endPoint y: 165, distance: 30.0
click at [132, 165] on div "Total vendido R$ 977,90" at bounding box center [172, 151] width 108 height 41
click at [131, 165] on div "Total vendido R$ 977,90" at bounding box center [172, 151] width 108 height 41
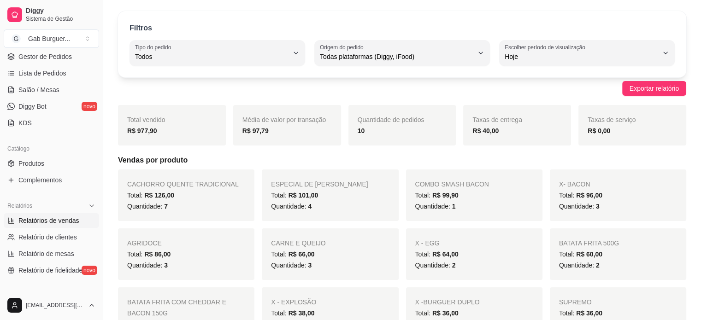
scroll to position [46, 0]
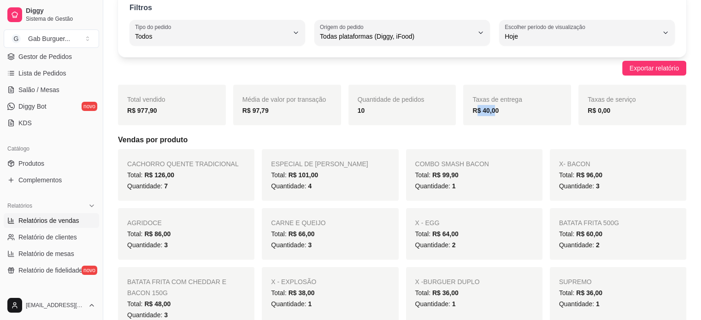
drag, startPoint x: 495, startPoint y: 113, endPoint x: 475, endPoint y: 115, distance: 19.9
click at [475, 114] on strong "R$ 40,00" at bounding box center [485, 110] width 26 height 7
click at [487, 112] on strong "R$ 40,00" at bounding box center [485, 110] width 26 height 7
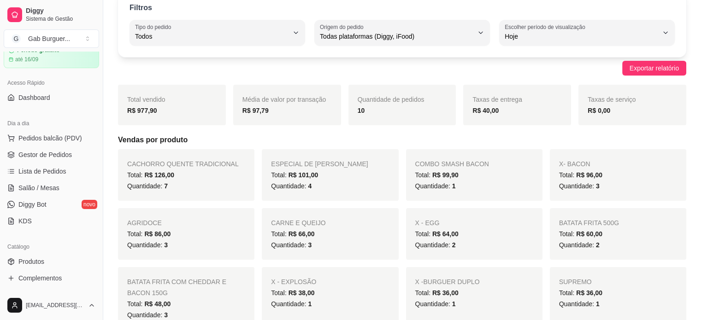
scroll to position [0, 0]
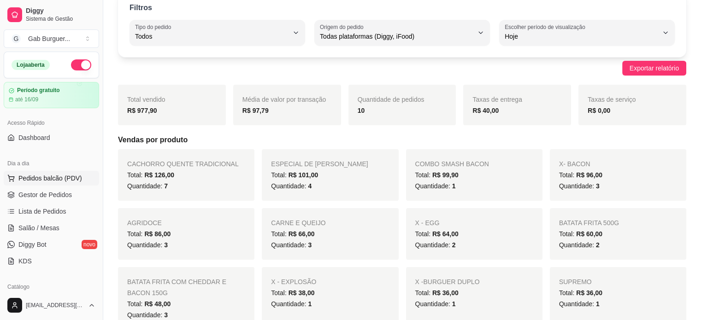
click at [40, 175] on span "Pedidos balcão (PDV)" at bounding box center [50, 178] width 64 height 9
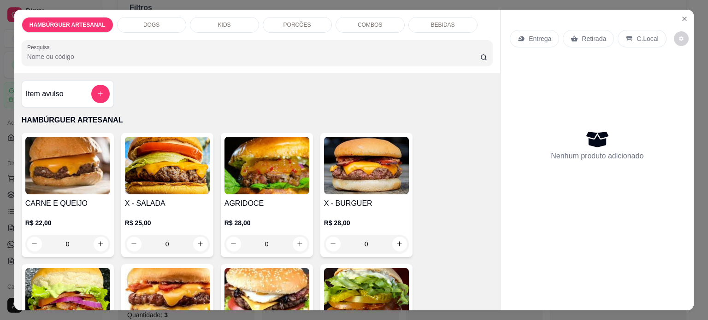
click at [689, 16] on div "Entrega Retirada C.Local Nenhum produto adicionado" at bounding box center [597, 153] width 193 height 286
click at [681, 18] on icon "Close" at bounding box center [684, 18] width 7 height 7
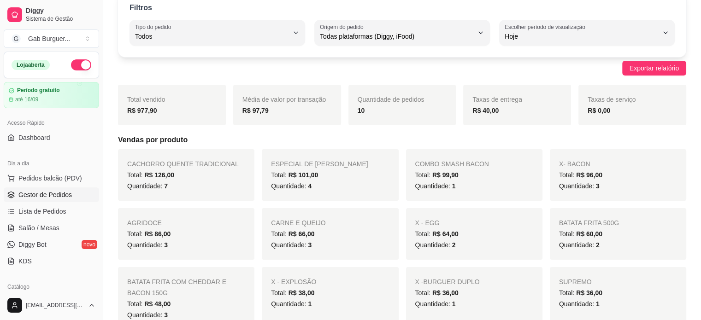
click at [46, 195] on span "Gestor de Pedidos" at bounding box center [44, 194] width 53 height 9
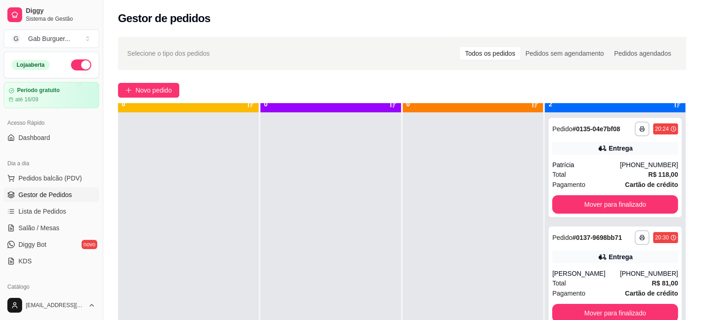
scroll to position [26, 0]
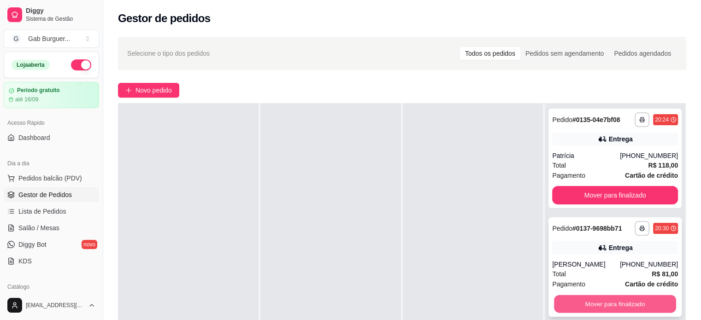
click at [594, 302] on button "Mover para finalizado" at bounding box center [615, 304] width 122 height 18
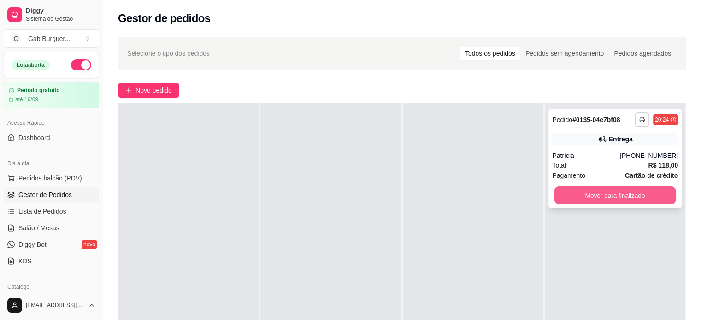
click at [587, 189] on button "Mover para finalizado" at bounding box center [615, 196] width 122 height 18
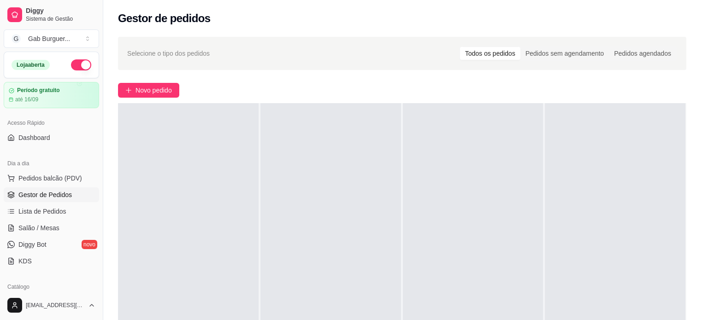
click at [48, 196] on span "Gestor de Pedidos" at bounding box center [44, 194] width 53 height 9
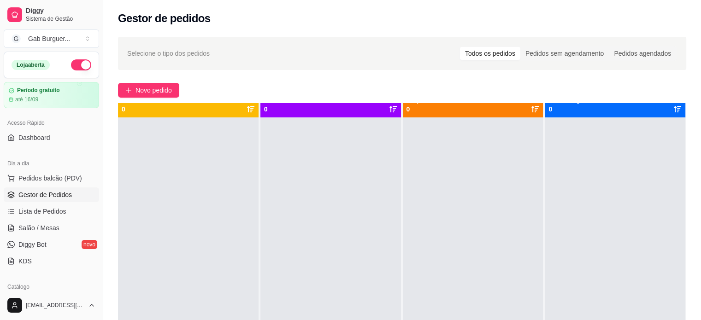
scroll to position [0, 0]
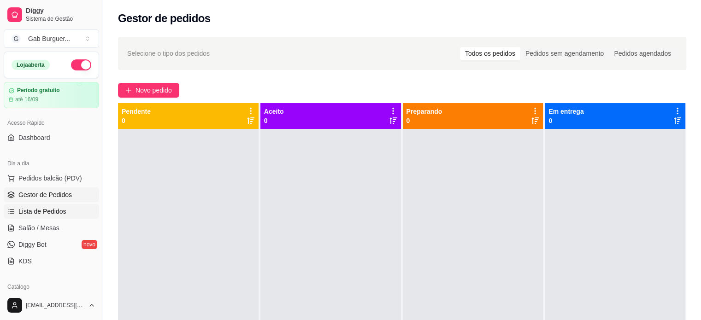
click at [31, 209] on span "Lista de Pedidos" at bounding box center [42, 211] width 48 height 9
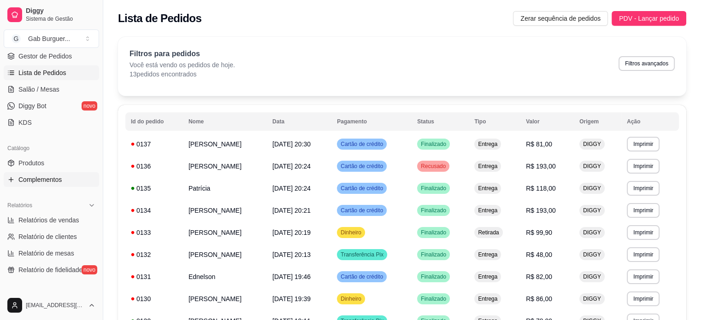
scroll to position [184, 0]
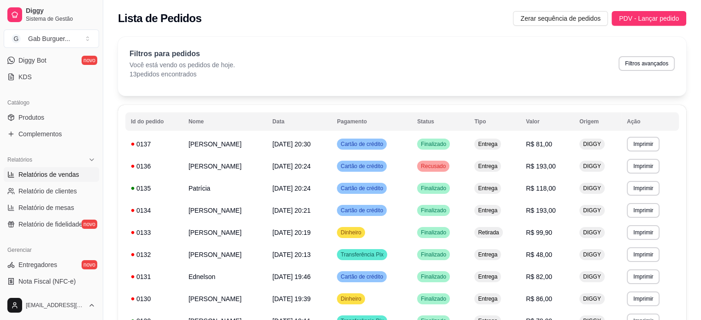
click at [54, 178] on span "Relatórios de vendas" at bounding box center [48, 174] width 61 height 9
select select "ALL"
select select "0"
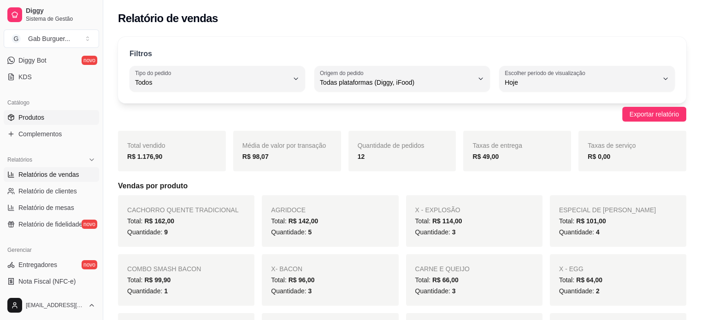
click at [34, 118] on span "Produtos" at bounding box center [31, 117] width 26 height 9
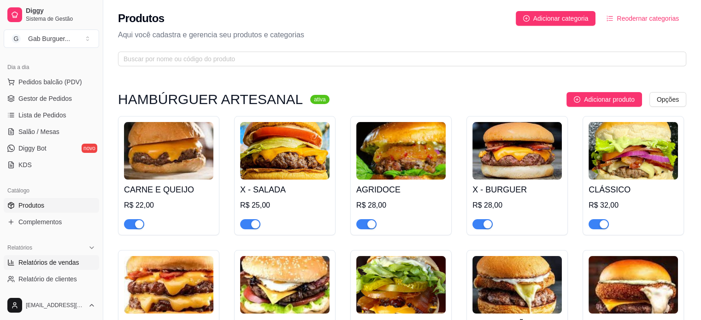
scroll to position [92, 0]
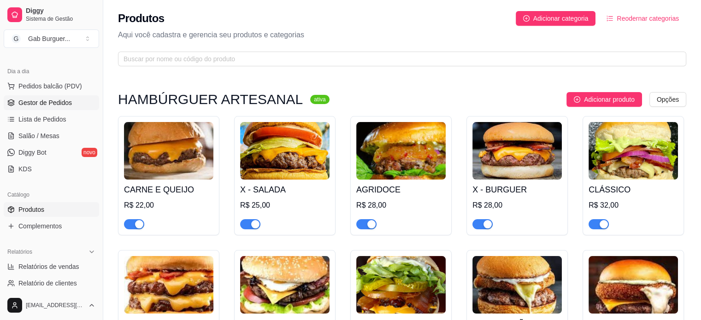
click at [56, 100] on span "Gestor de Pedidos" at bounding box center [44, 102] width 53 height 9
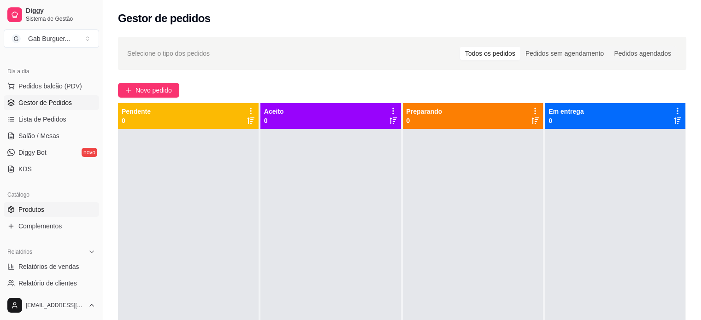
click at [53, 209] on link "Produtos" at bounding box center [51, 209] width 95 height 15
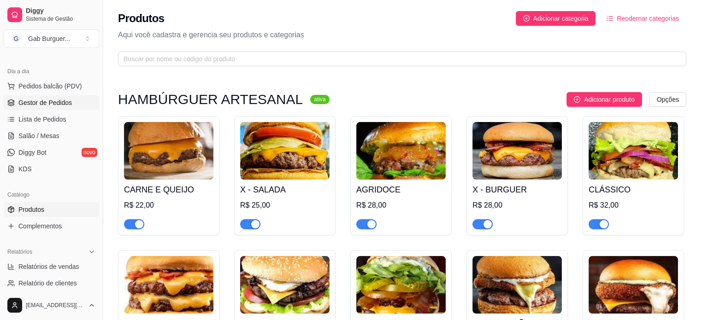
click at [47, 106] on span "Gestor de Pedidos" at bounding box center [44, 102] width 53 height 9
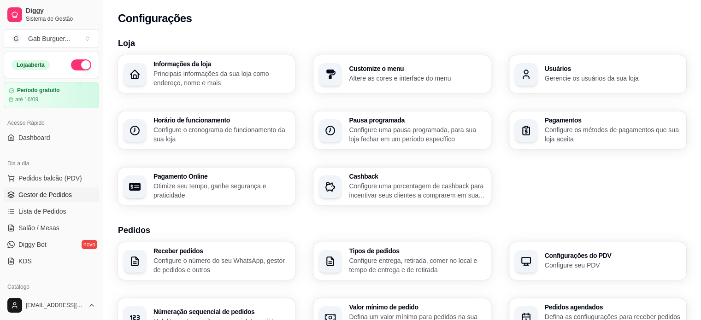
click at [12, 195] on icon at bounding box center [10, 194] width 7 height 7
click at [42, 194] on span "Gestor de Pedidos" at bounding box center [44, 194] width 53 height 9
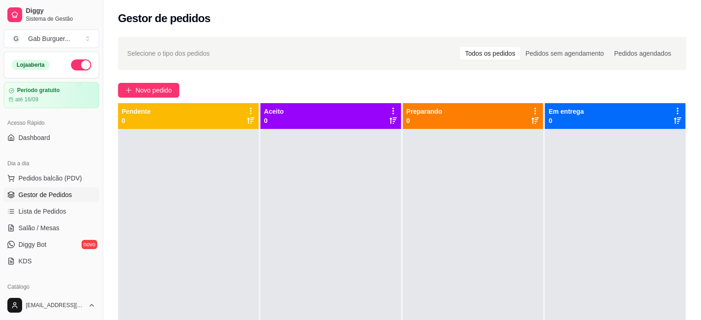
click at [327, 217] on div at bounding box center [330, 289] width 141 height 320
click at [142, 86] on span "Novo pedido" at bounding box center [154, 90] width 36 height 10
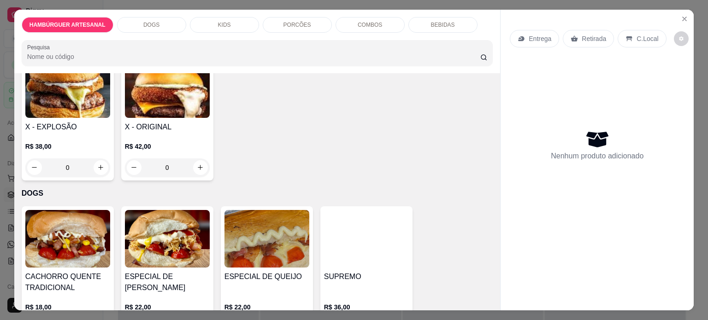
scroll to position [461, 0]
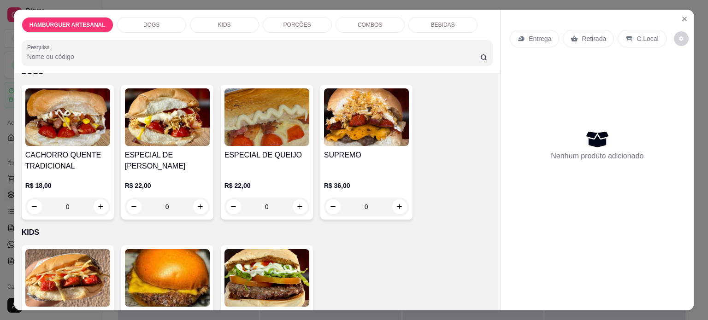
click at [197, 206] on div "0" at bounding box center [167, 207] width 85 height 18
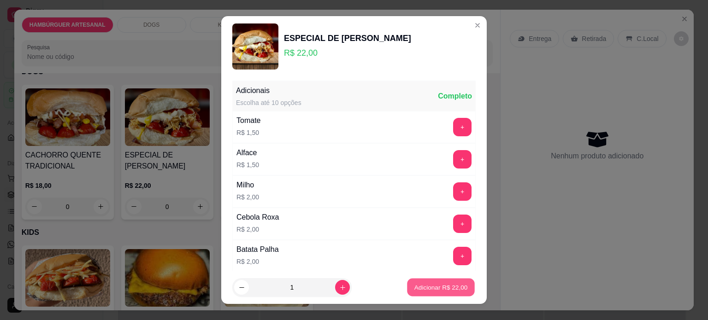
click at [441, 287] on p "Adicionar R$ 22,00" at bounding box center [440, 287] width 53 height 9
type input "1"
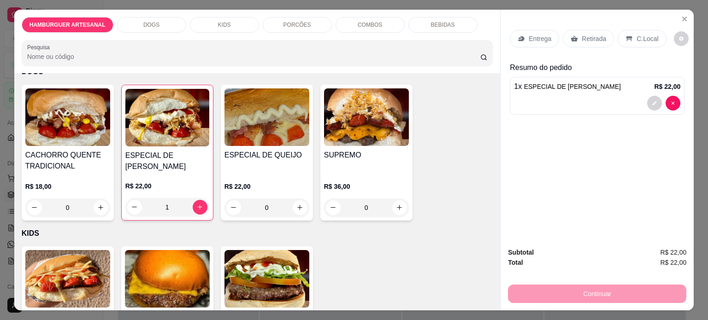
click at [534, 38] on p "Entrega" at bounding box center [540, 38] width 23 height 9
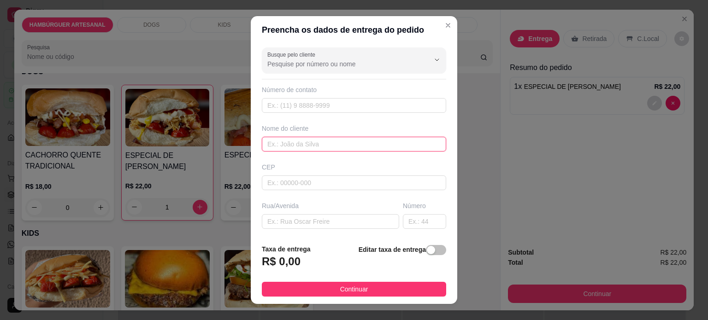
click at [321, 142] on input "text" at bounding box center [354, 144] width 184 height 15
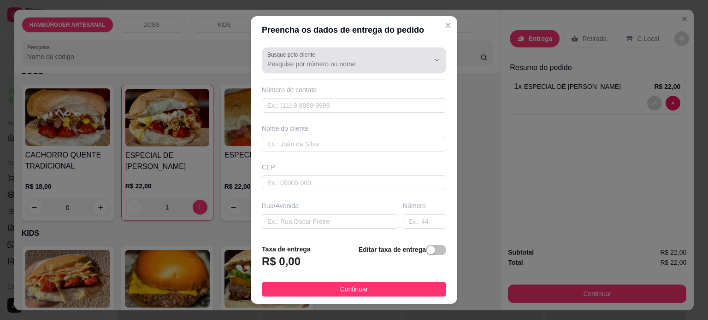
click at [339, 52] on div at bounding box center [353, 60] width 173 height 18
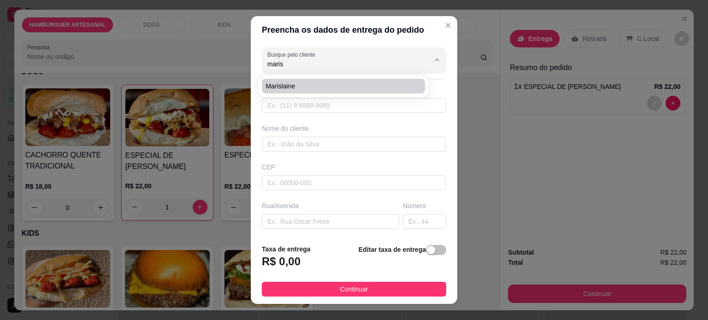
click at [284, 83] on span "Marislaine" at bounding box center [339, 86] width 147 height 9
type input "Marislaine"
type input "4398431905"
type input "Marislaine"
type input "86125000"
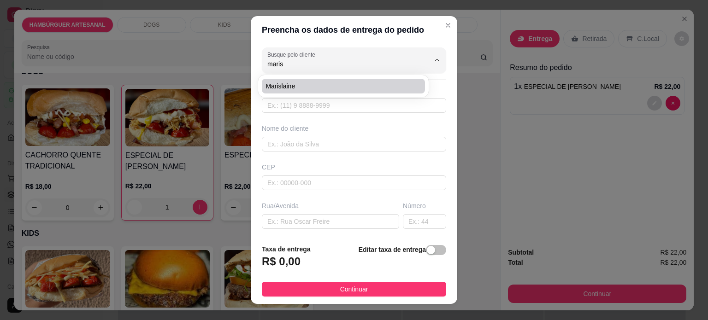
type input "Demétrio Carneiro Siqueira"
type input "170"
type input "Tamarana"
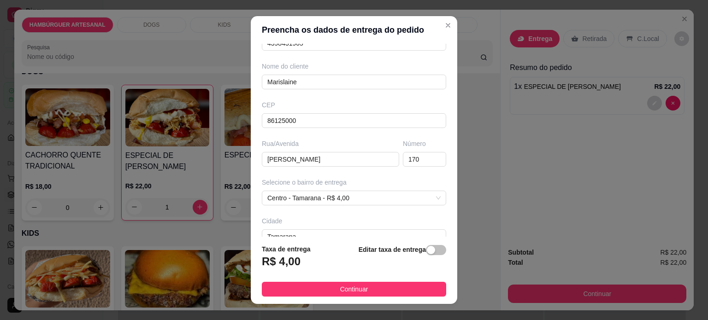
scroll to position [116, 0]
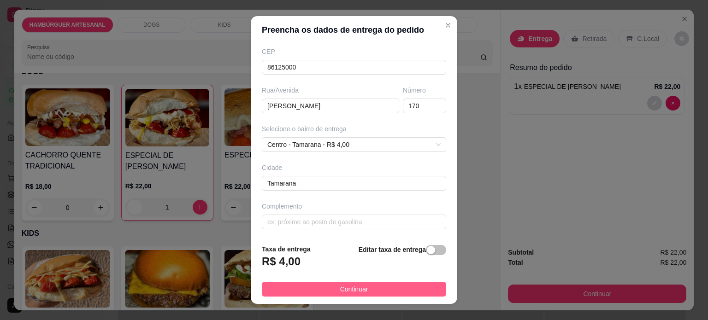
type input "Marislaine"
click at [345, 289] on span "Continuar" at bounding box center [354, 289] width 28 height 10
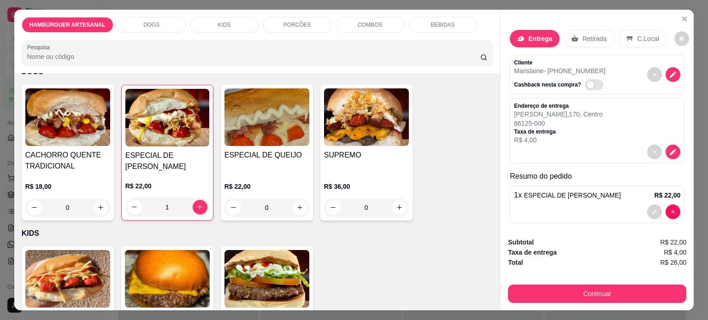
scroll to position [6, 0]
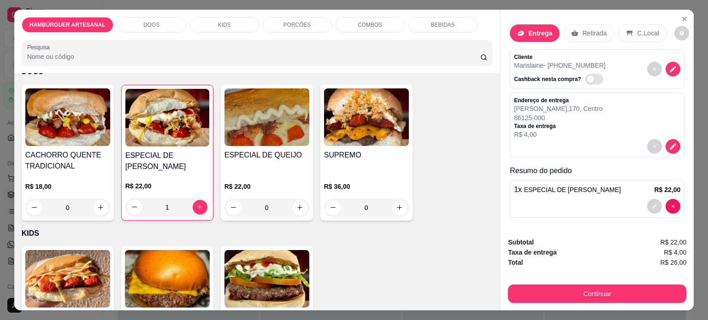
click at [564, 285] on button "Continuar" at bounding box center [597, 294] width 178 height 18
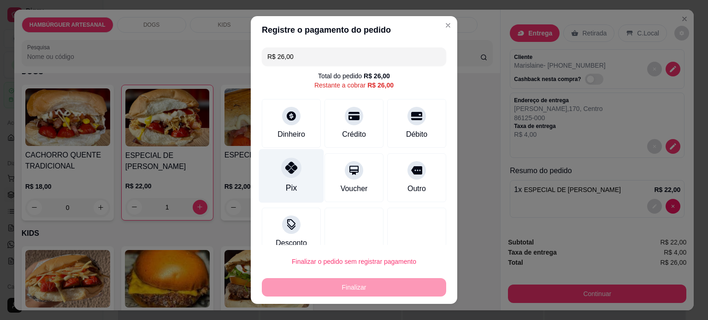
click at [284, 159] on div "Pix" at bounding box center [291, 176] width 65 height 54
type input "R$ 0,00"
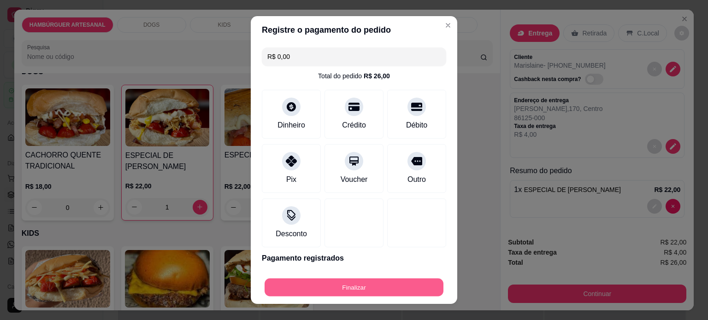
click at [331, 285] on button "Finalizar" at bounding box center [354, 288] width 179 height 18
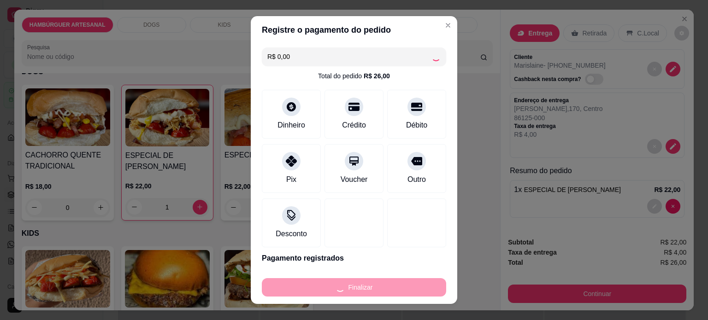
type input "0"
type input "-R$ 26,00"
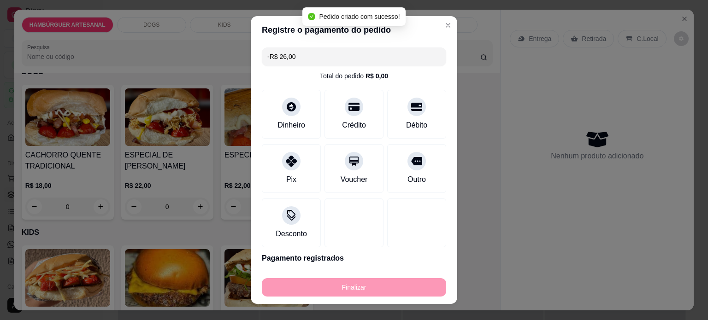
scroll to position [0, 0]
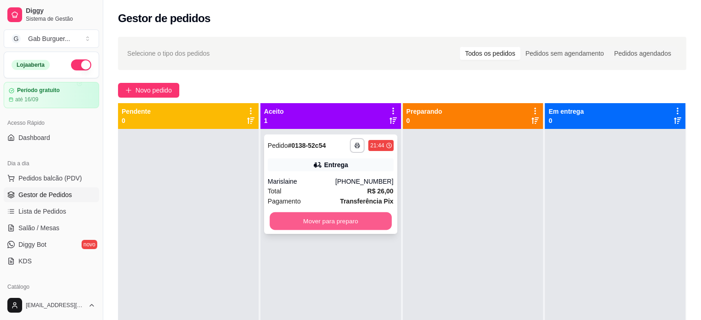
click at [325, 224] on button "Mover para preparo" at bounding box center [331, 221] width 122 height 18
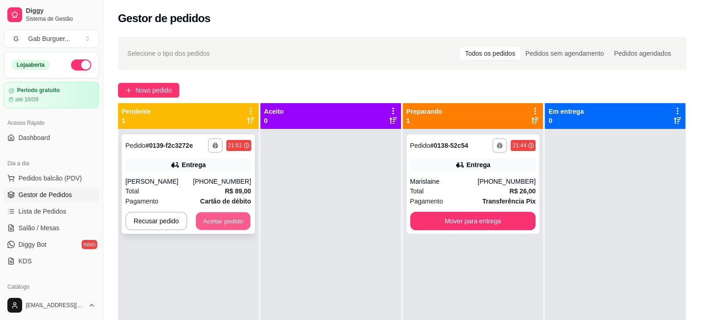
click at [217, 218] on button "Aceitar pedido" at bounding box center [223, 221] width 54 height 18
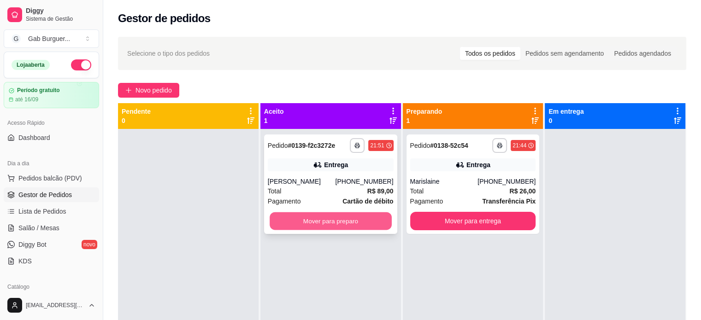
click at [334, 218] on button "Mover para preparo" at bounding box center [331, 221] width 122 height 18
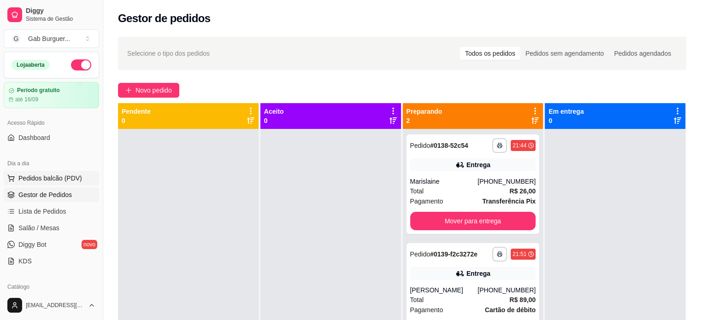
click at [17, 183] on button "Pedidos balcão (PDV)" at bounding box center [51, 178] width 95 height 15
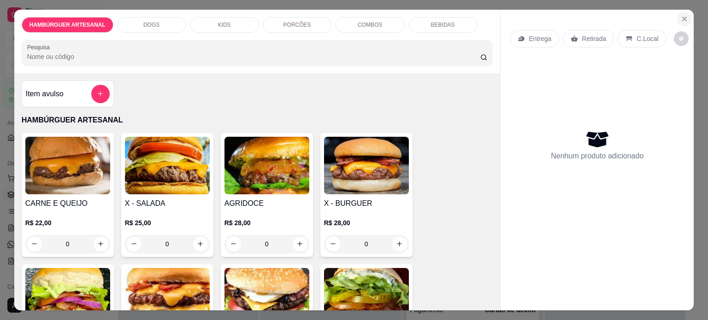
click at [681, 15] on icon "Close" at bounding box center [684, 18] width 7 height 7
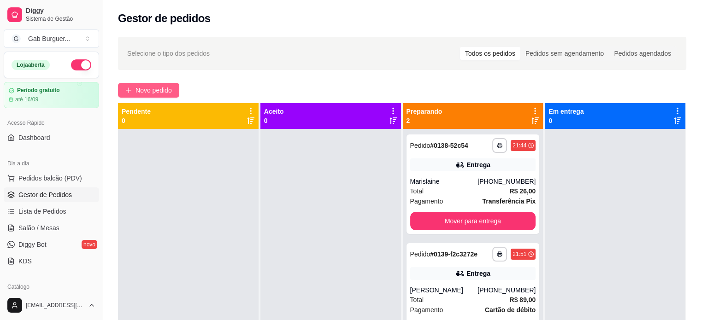
click at [171, 90] on span "Novo pedido" at bounding box center [154, 90] width 36 height 10
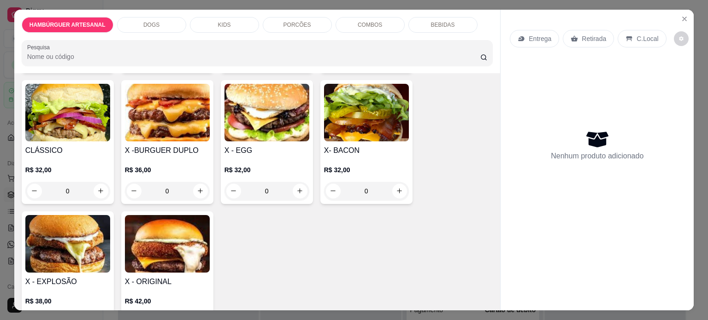
scroll to position [92, 0]
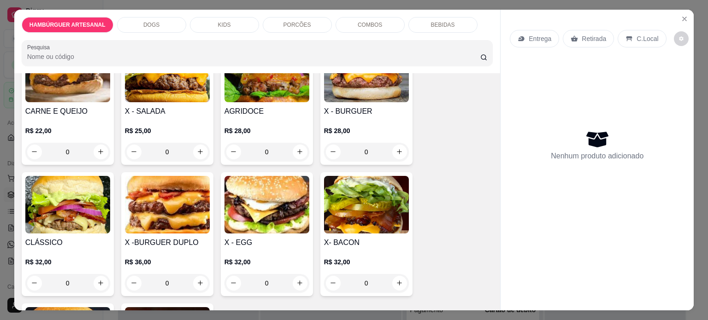
click at [303, 149] on div "0" at bounding box center [266, 152] width 85 height 18
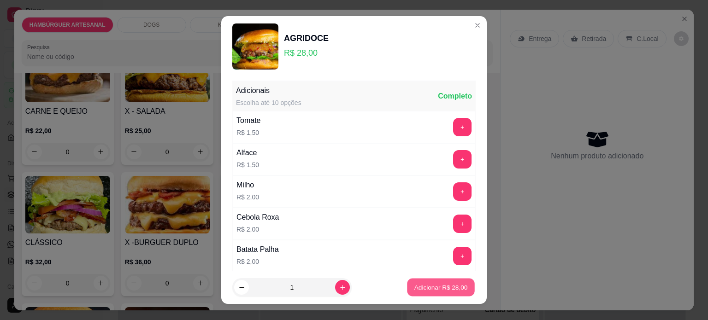
click at [419, 279] on button "Adicionar R$ 28,00" at bounding box center [441, 288] width 68 height 18
type input "1"
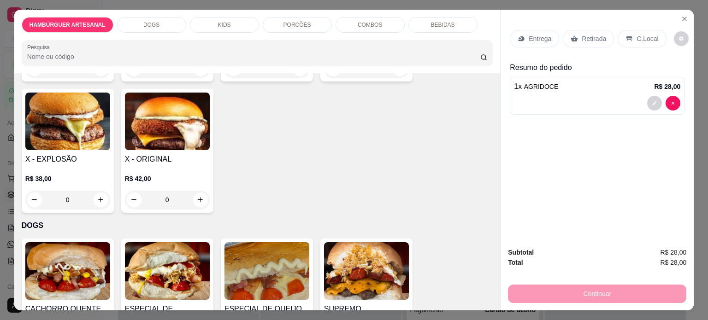
scroll to position [415, 0]
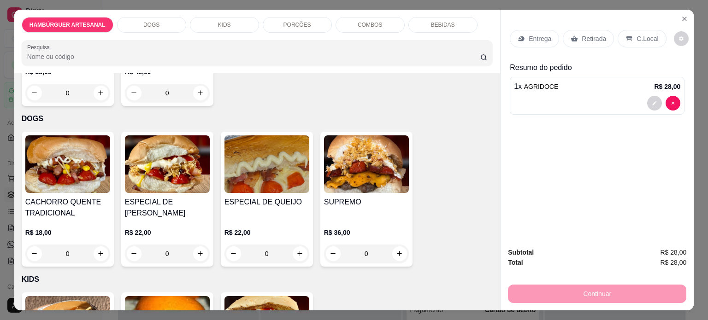
click at [93, 249] on div "0" at bounding box center [67, 254] width 85 height 18
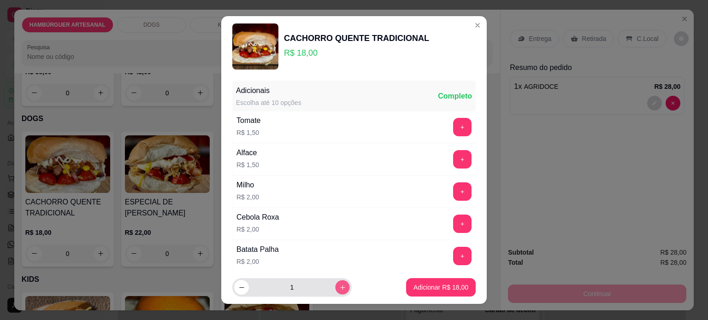
click at [336, 283] on button "increase-product-quantity" at bounding box center [342, 288] width 14 height 14
type input "3"
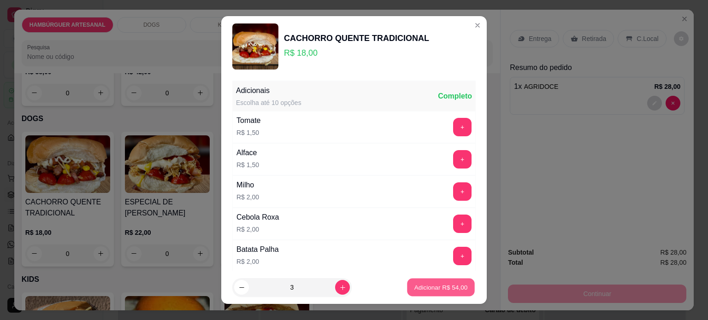
click at [462, 284] on button "Adicionar R$ 54,00" at bounding box center [441, 288] width 68 height 18
type input "3"
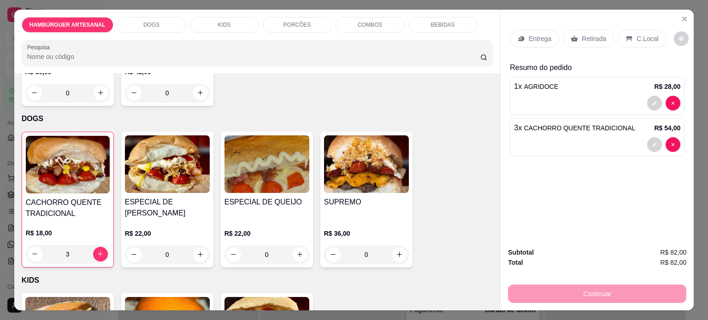
click at [583, 30] on div "Retirada" at bounding box center [588, 39] width 51 height 18
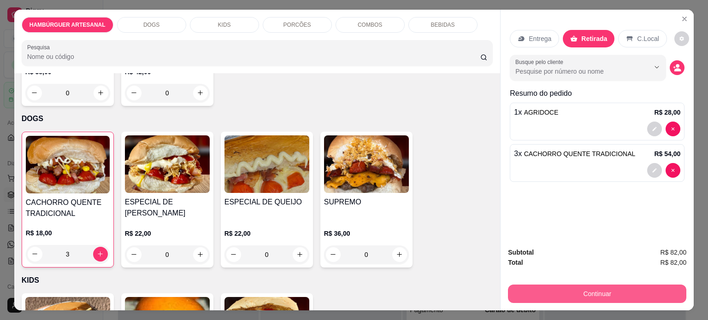
click at [631, 288] on button "Continuar" at bounding box center [597, 294] width 178 height 18
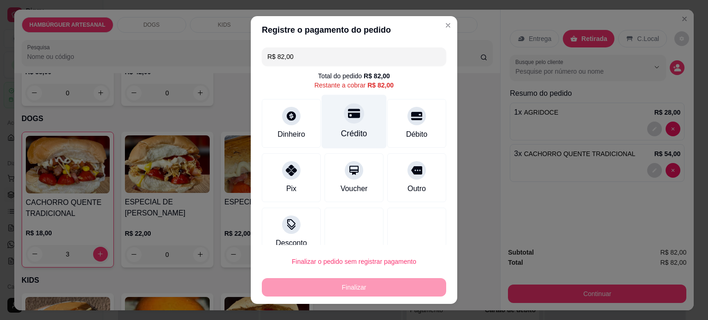
click at [325, 127] on div "Crédito" at bounding box center [354, 121] width 65 height 54
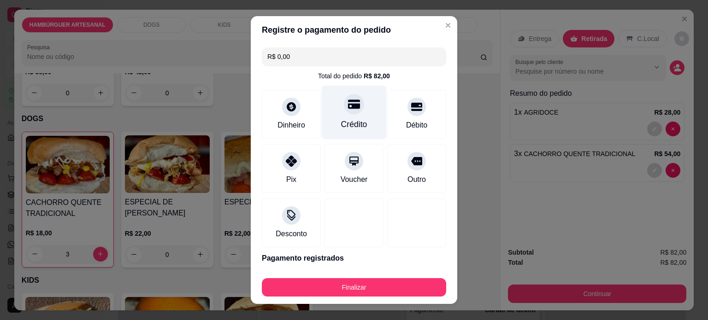
type input "R$ 0,00"
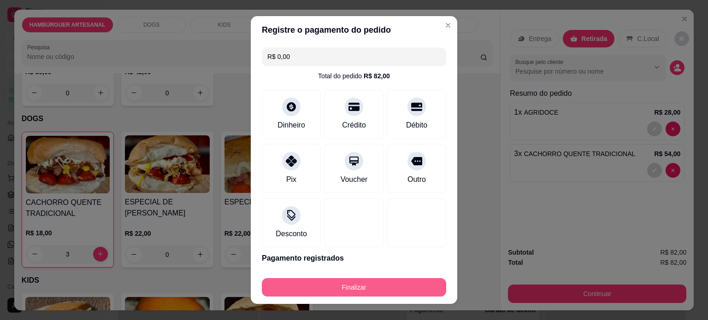
click at [345, 281] on button "Finalizar" at bounding box center [354, 287] width 184 height 18
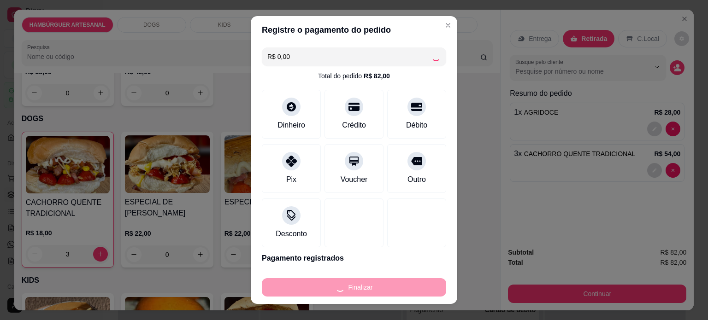
type input "0"
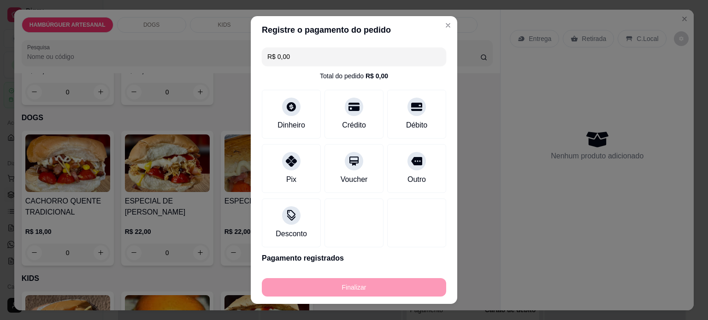
type input "-R$ 82,00"
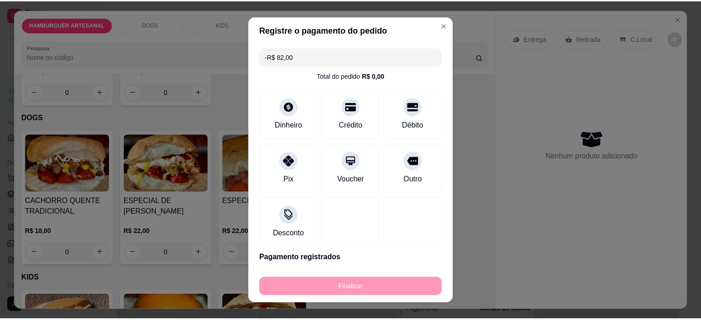
scroll to position [414, 0]
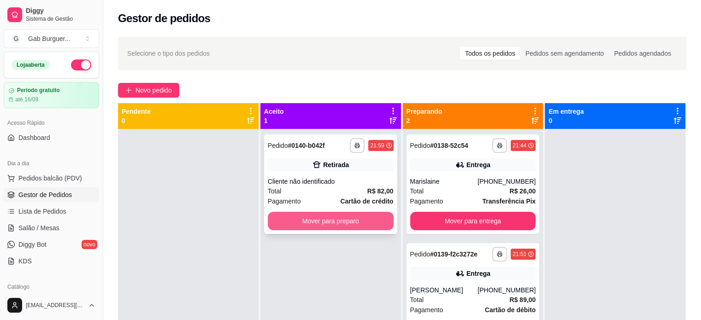
click at [331, 224] on button "Mover para preparo" at bounding box center [331, 221] width 126 height 18
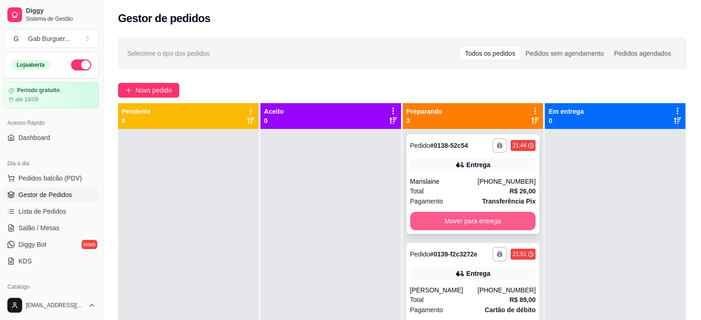
click at [468, 217] on button "Mover para entrega" at bounding box center [473, 221] width 126 height 18
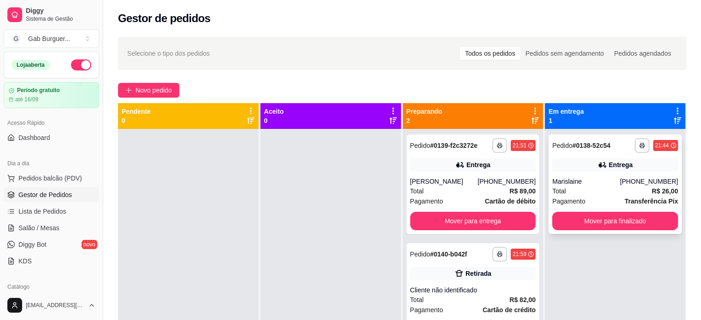
click at [659, 144] on div "21:44" at bounding box center [662, 145] width 14 height 7
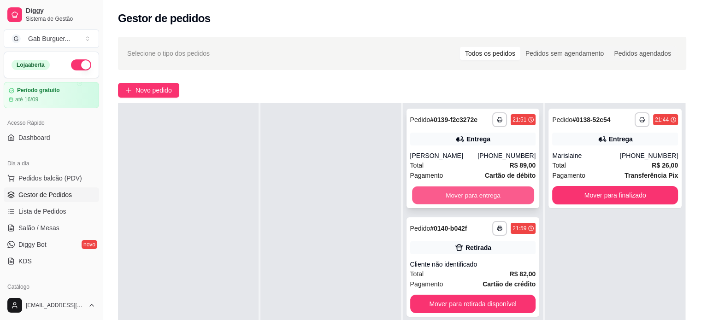
click at [481, 189] on button "Mover para entrega" at bounding box center [473, 196] width 122 height 18
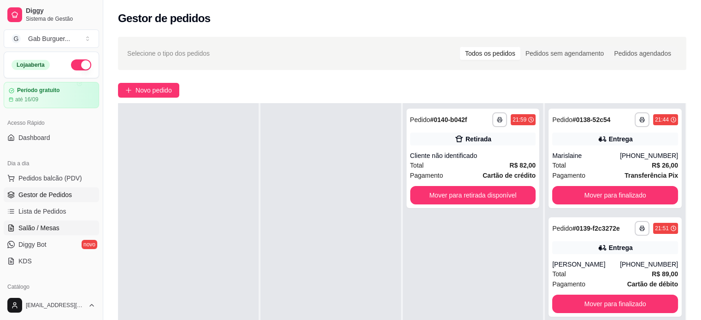
scroll to position [92, 0]
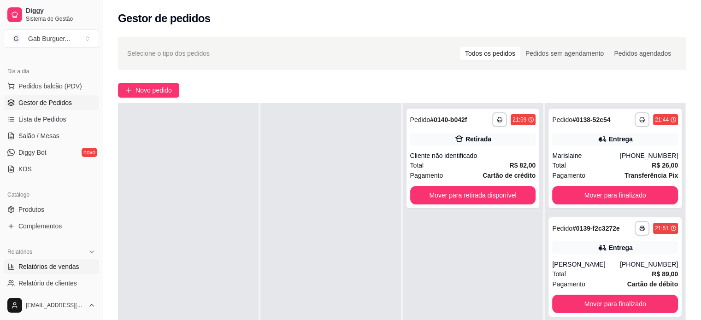
click at [52, 265] on span "Relatórios de vendas" at bounding box center [48, 266] width 61 height 9
select select "ALL"
select select "0"
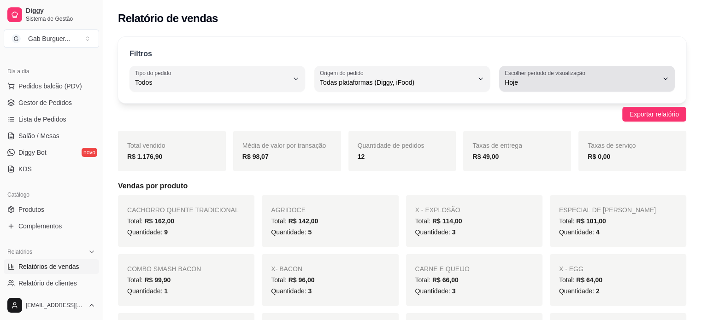
click at [614, 78] on span "Hoje" at bounding box center [581, 82] width 153 height 9
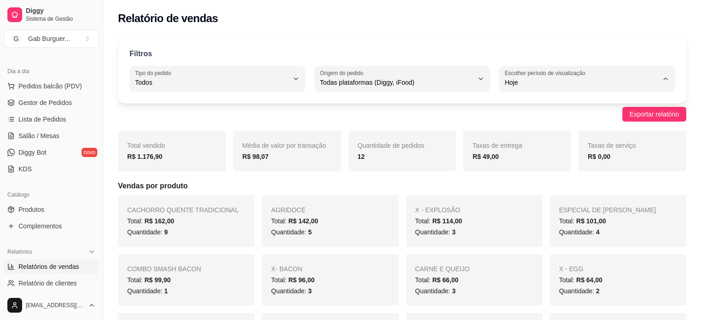
click at [542, 118] on span "Ontem" at bounding box center [583, 119] width 146 height 9
type input "1"
select select "1"
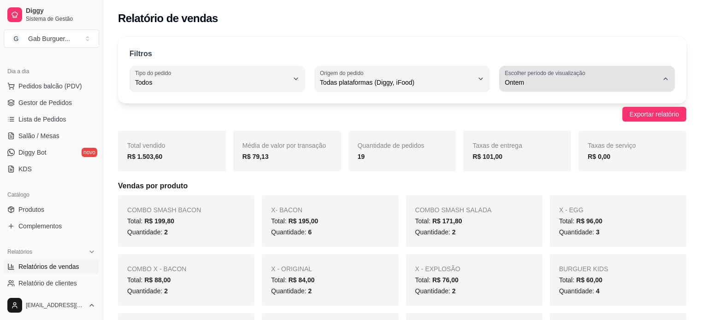
click at [532, 88] on button "Escolher período de visualização Ontem" at bounding box center [587, 79] width 176 height 26
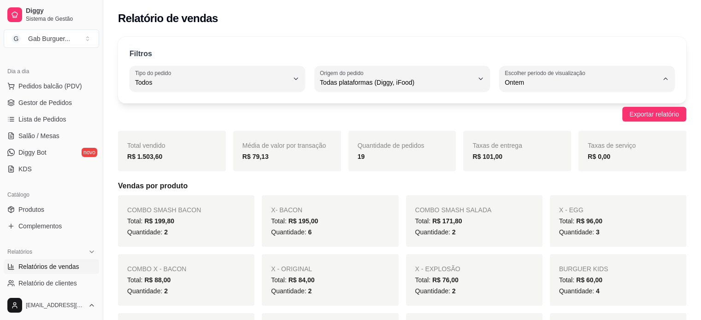
click at [525, 102] on span "Hoje" at bounding box center [583, 104] width 146 height 9
type input "0"
select select "0"
click at [478, 131] on div "Taxas de entrega R$ 49,00" at bounding box center [517, 151] width 108 height 41
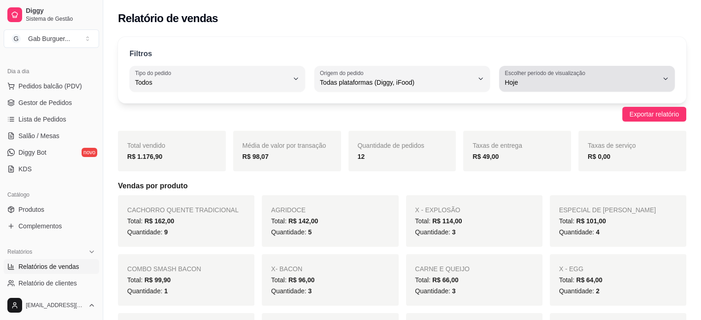
click at [545, 77] on div "Hoje" at bounding box center [581, 79] width 153 height 18
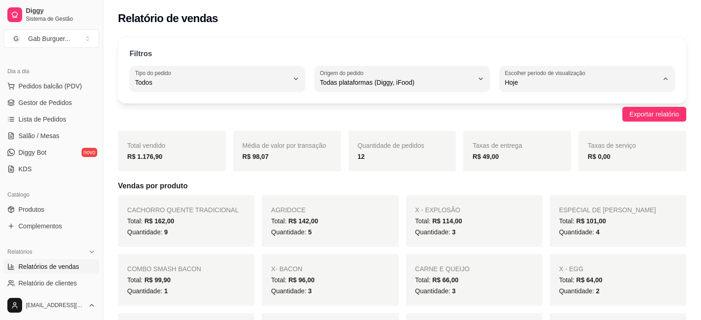
click at [528, 120] on span "Ontem" at bounding box center [583, 119] width 146 height 9
type input "1"
select select "1"
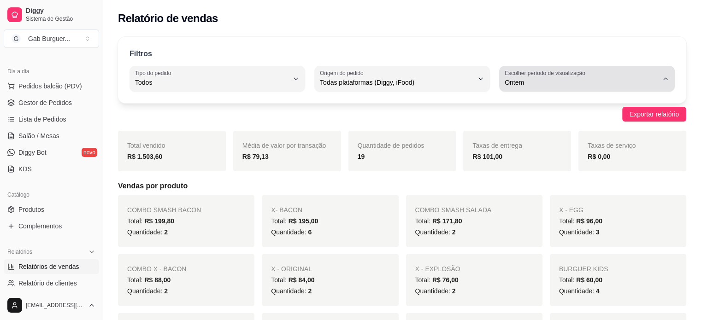
click at [549, 79] on span "Ontem" at bounding box center [581, 82] width 153 height 9
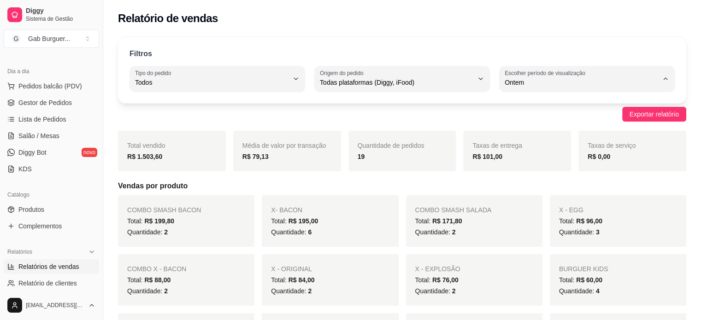
click at [541, 107] on span "Hoje" at bounding box center [583, 104] width 146 height 9
type input "0"
select select "0"
click at [456, 146] on div "Total vendido R$ 1.176,90 Média de valor por transação R$ 98,07 Quantidade de p…" at bounding box center [402, 151] width 568 height 41
click at [58, 104] on span "Gestor de Pedidos" at bounding box center [44, 102] width 53 height 9
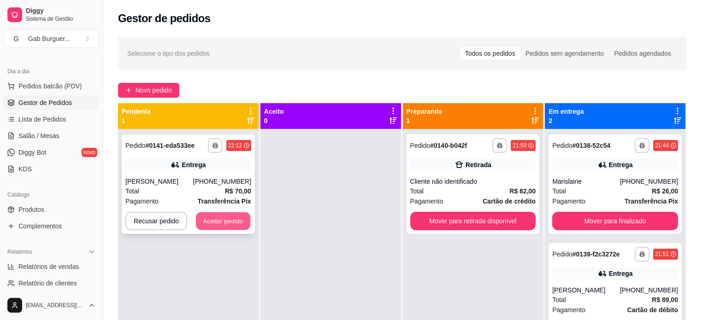
click at [211, 221] on button "Aceitar pedido" at bounding box center [223, 221] width 54 height 18
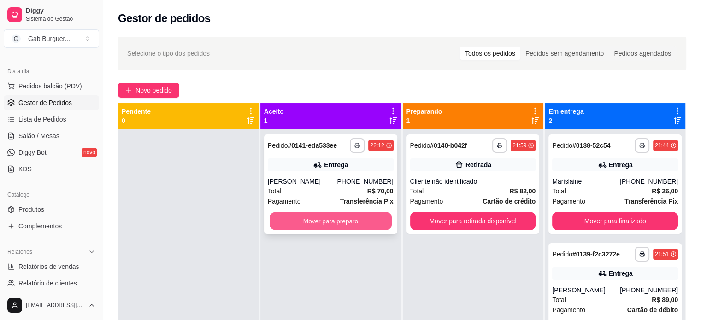
click at [309, 221] on button "Mover para preparo" at bounding box center [331, 221] width 122 height 18
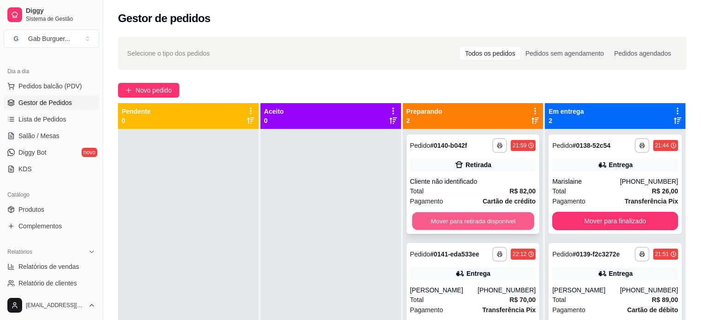
click at [502, 215] on button "Mover para retirada disponível" at bounding box center [473, 221] width 122 height 18
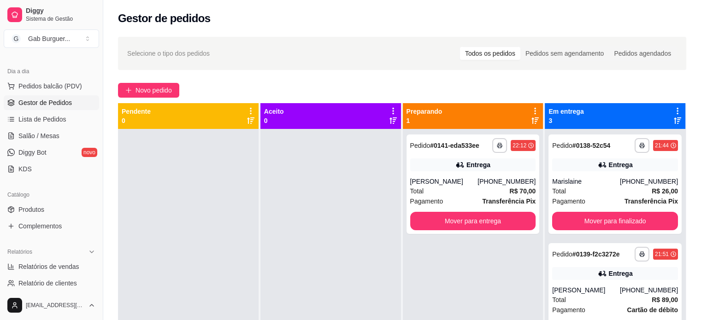
scroll to position [26, 0]
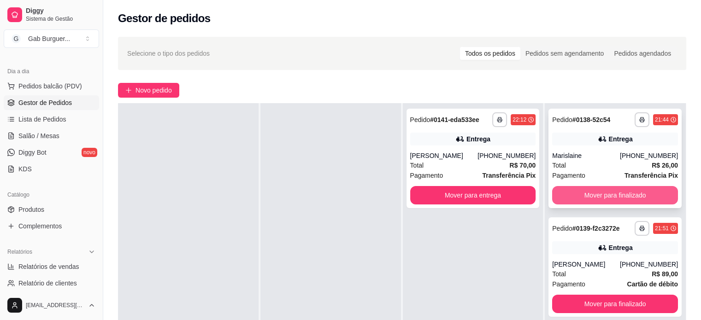
click at [601, 198] on button "Mover para finalizado" at bounding box center [615, 195] width 126 height 18
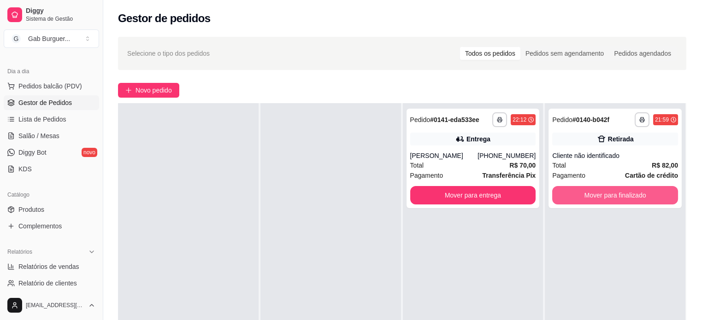
click at [601, 198] on button "Mover para finalizado" at bounding box center [615, 195] width 126 height 18
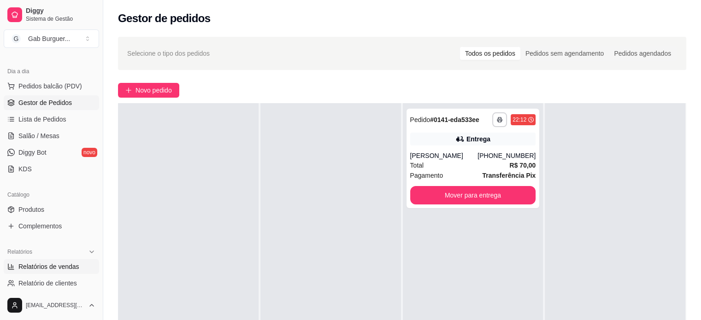
click at [52, 262] on span "Relatórios de vendas" at bounding box center [48, 266] width 61 height 9
select select "ALL"
select select "0"
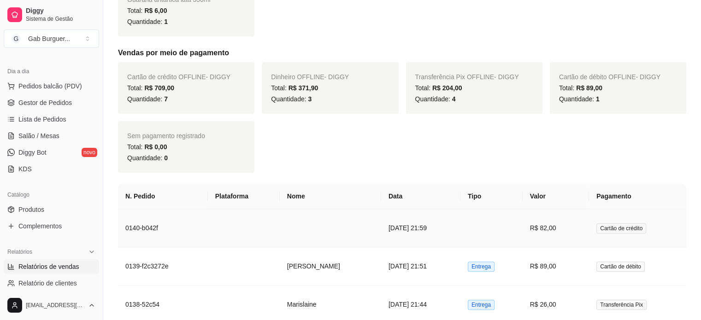
scroll to position [415, 0]
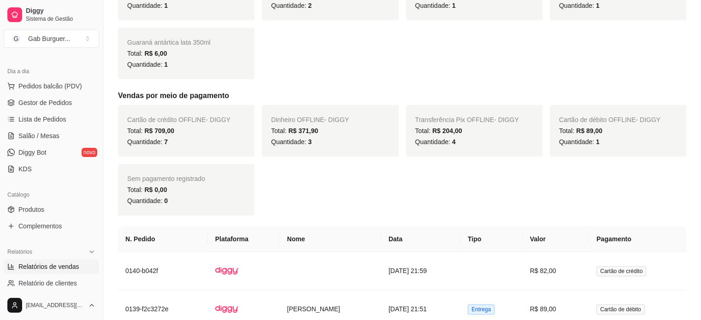
click at [593, 182] on div "Cartão de crédito OFFLINE - DIGGY Total: R$ 709,00 Quantidade: 7 Dinheiro OFFLI…" at bounding box center [402, 160] width 568 height 111
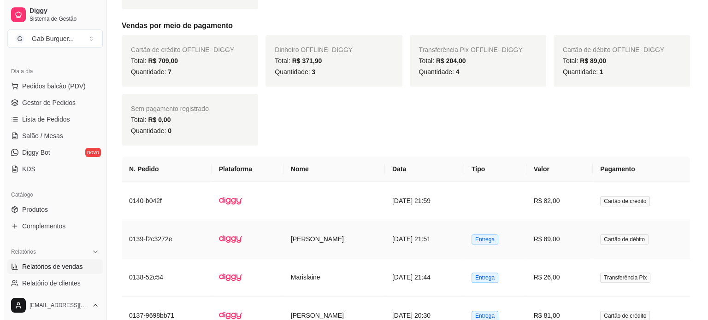
scroll to position [553, 0]
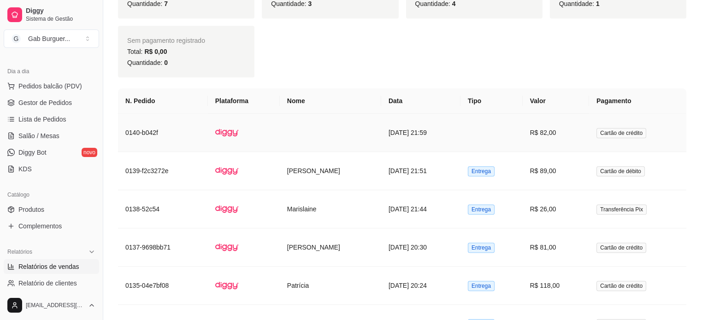
click at [641, 130] on span "Cartão de crédito" at bounding box center [621, 133] width 50 height 10
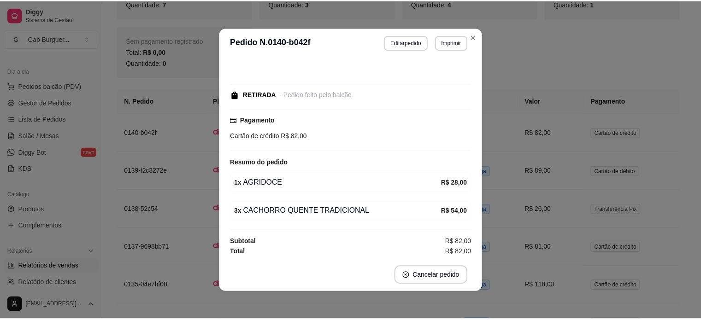
scroll to position [2, 0]
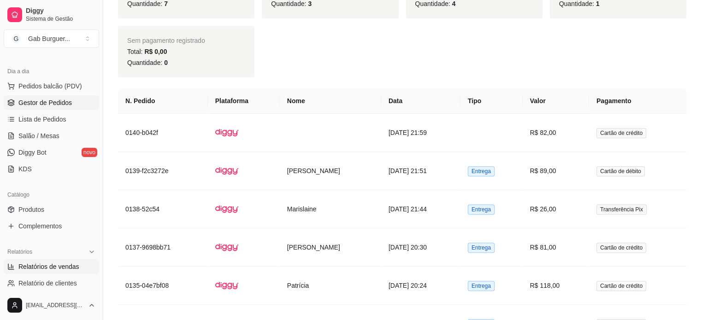
click at [50, 98] on span "Gestor de Pedidos" at bounding box center [44, 102] width 53 height 9
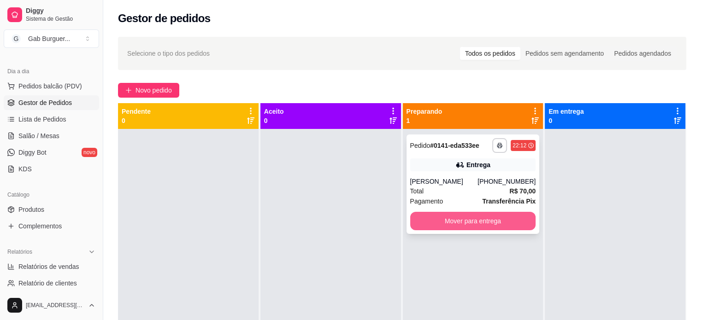
click at [500, 219] on button "Mover para entrega" at bounding box center [473, 221] width 126 height 18
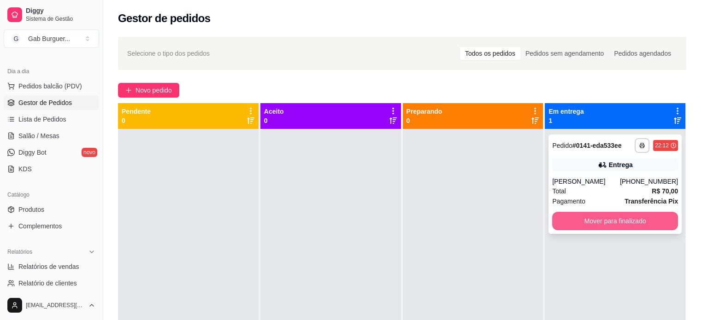
click at [587, 218] on button "Mover para finalizado" at bounding box center [615, 221] width 126 height 18
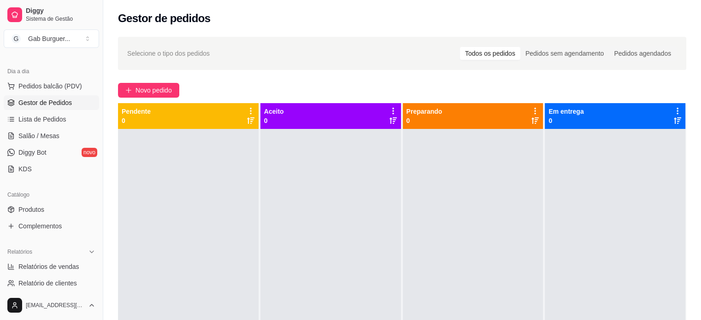
click at [215, 149] on div at bounding box center [188, 289] width 141 height 320
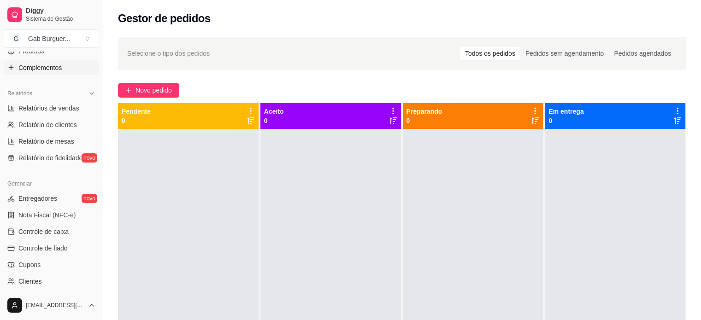
scroll to position [230, 0]
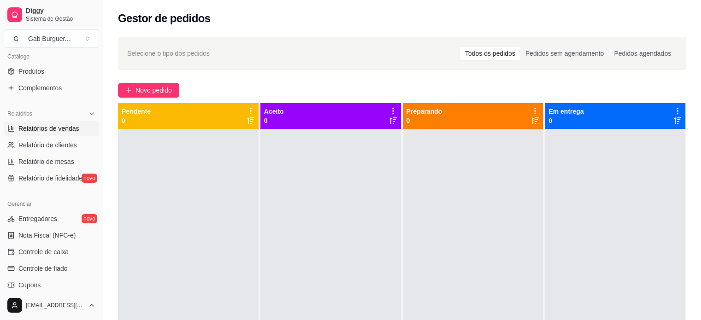
click at [55, 126] on span "Relatórios de vendas" at bounding box center [48, 128] width 61 height 9
select select "ALL"
select select "0"
click at [50, 124] on span "Relatórios de vendas" at bounding box center [48, 128] width 61 height 9
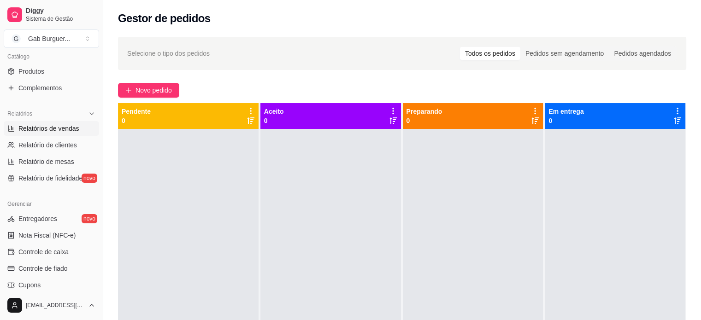
select select "ALL"
select select "0"
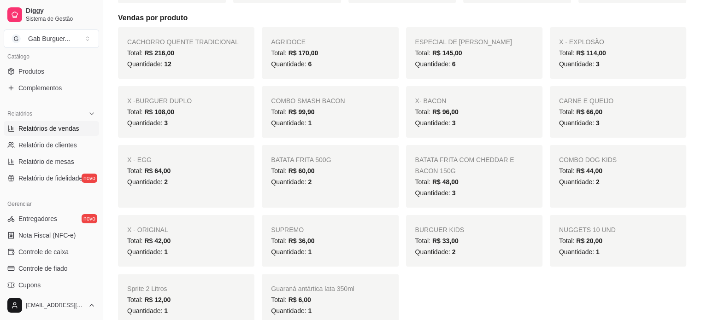
scroll to position [184, 0]
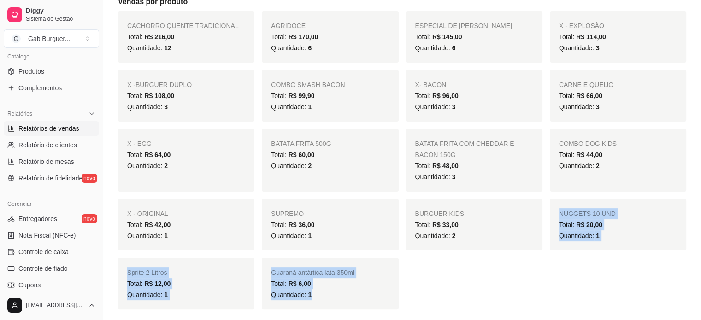
drag, startPoint x: 386, startPoint y: 291, endPoint x: 470, endPoint y: 291, distance: 83.9
click at [470, 291] on div "CACHORRO QUENTE TRADICIONAL Total: R$ 216,00 Quantidade: 12 AGRIDOCE Total: R$ …" at bounding box center [402, 160] width 568 height 299
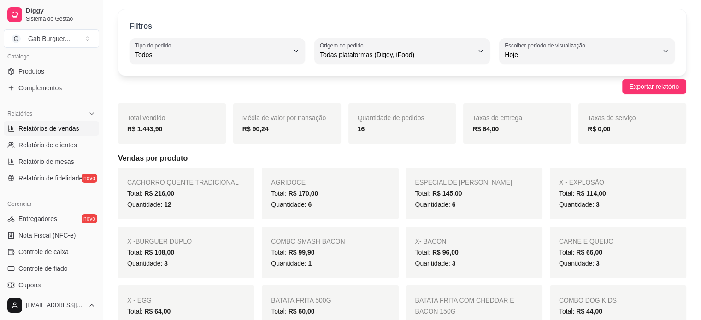
scroll to position [0, 0]
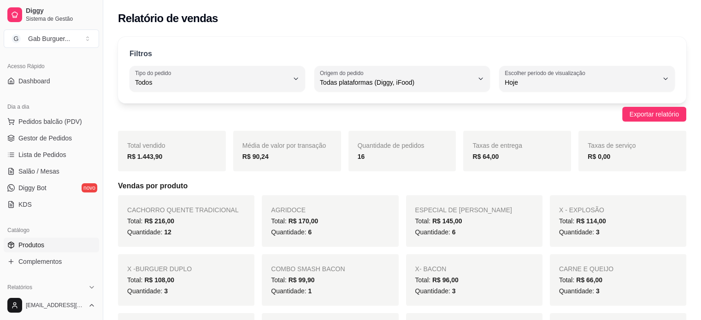
scroll to position [46, 0]
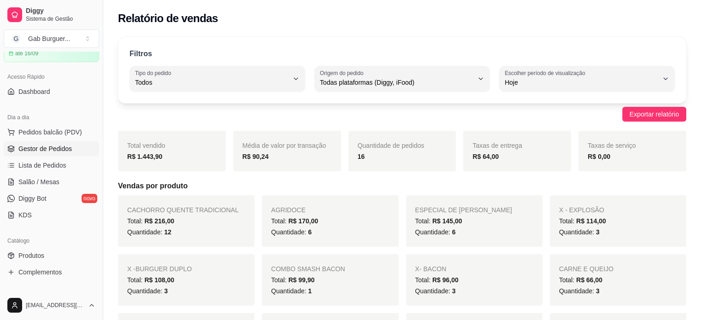
click at [42, 143] on link "Gestor de Pedidos" at bounding box center [51, 149] width 95 height 15
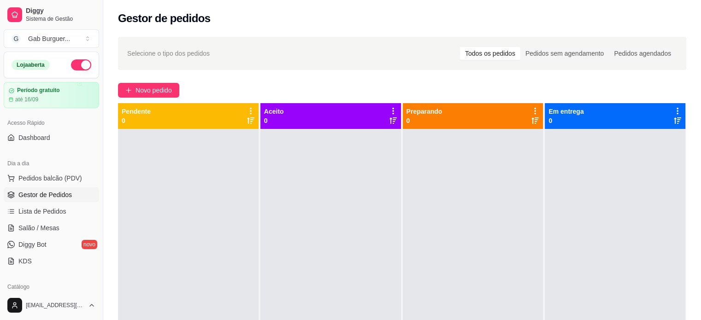
click at [157, 174] on div at bounding box center [188, 289] width 141 height 320
click at [157, 201] on div at bounding box center [188, 289] width 141 height 320
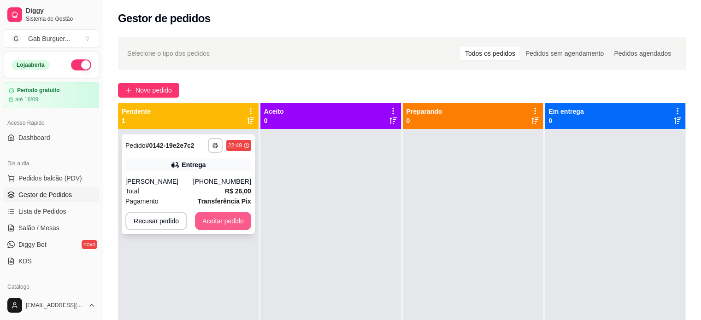
click at [229, 223] on button "Aceitar pedido" at bounding box center [223, 221] width 56 height 18
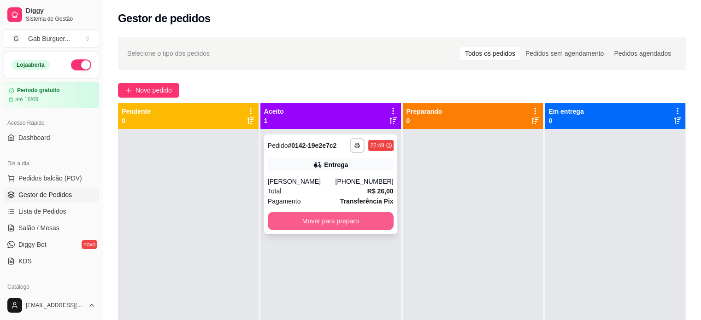
click at [312, 217] on button "Mover para preparo" at bounding box center [331, 221] width 126 height 18
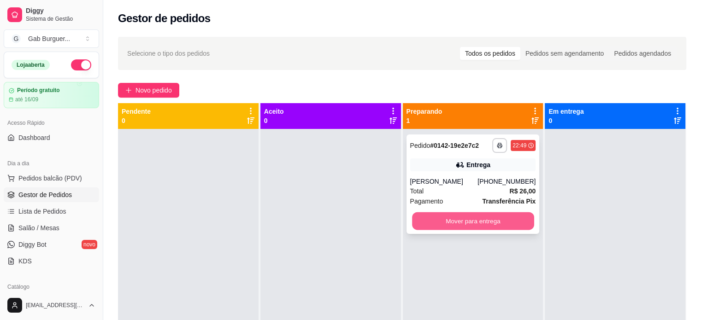
click at [487, 224] on button "Mover para entrega" at bounding box center [473, 221] width 122 height 18
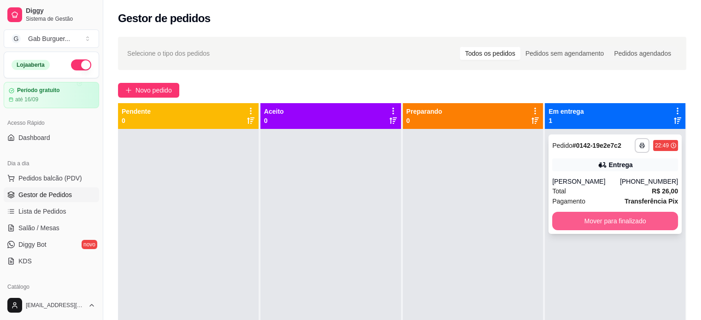
click at [626, 212] on button "Mover para finalizado" at bounding box center [615, 221] width 126 height 18
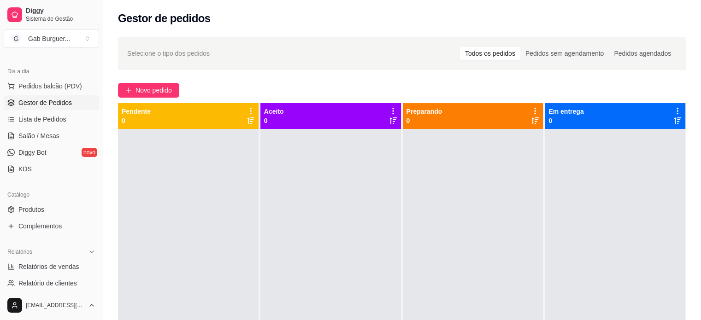
scroll to position [138, 0]
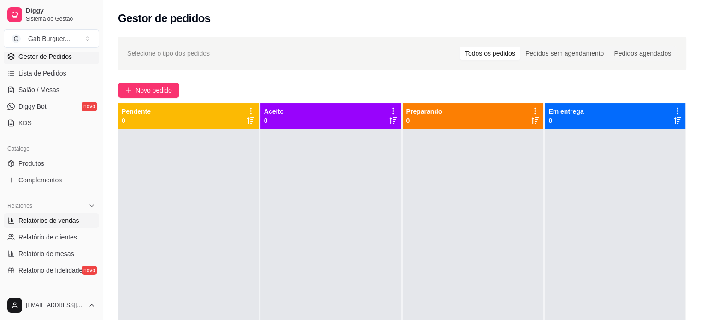
click at [52, 221] on span "Relatórios de vendas" at bounding box center [48, 220] width 61 height 9
select select "ALL"
select select "0"
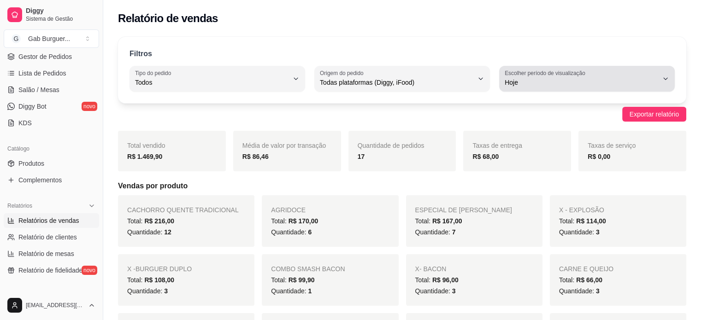
click at [571, 82] on span "Hoje" at bounding box center [581, 82] width 153 height 9
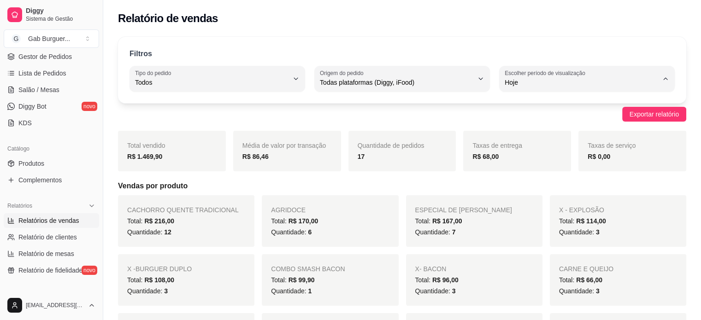
click at [524, 120] on span "Ontem" at bounding box center [583, 119] width 146 height 9
type input "1"
select select "1"
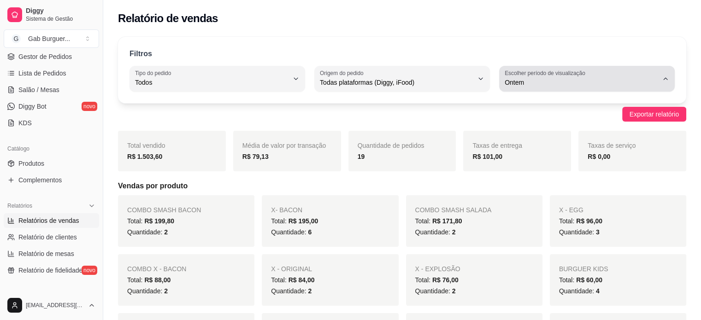
click at [629, 81] on span "Ontem" at bounding box center [581, 82] width 153 height 9
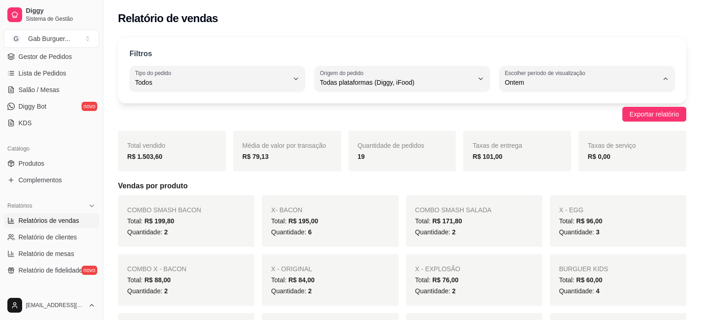
click at [520, 141] on li "7 dias" at bounding box center [586, 134] width 161 height 14
type input "7"
select select "7"
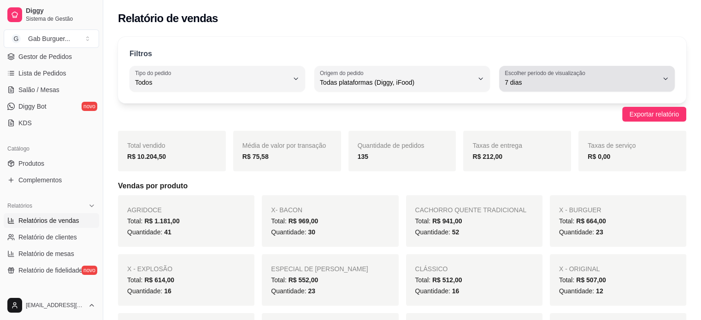
click at [595, 89] on button "Escolher período de visualização 7 dias" at bounding box center [587, 79] width 176 height 26
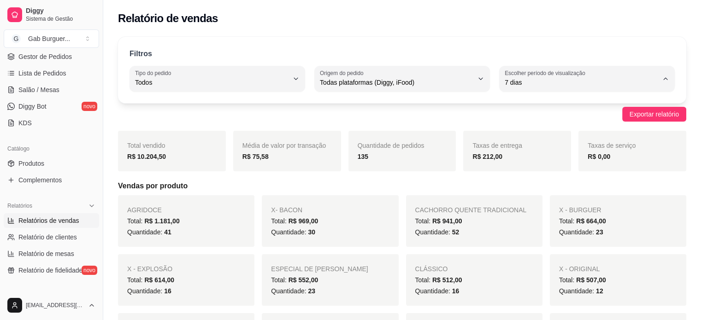
click at [524, 150] on span "15 dias" at bounding box center [583, 149] width 146 height 9
type input "15"
select select "15"
